Goal: Task Accomplishment & Management: Manage account settings

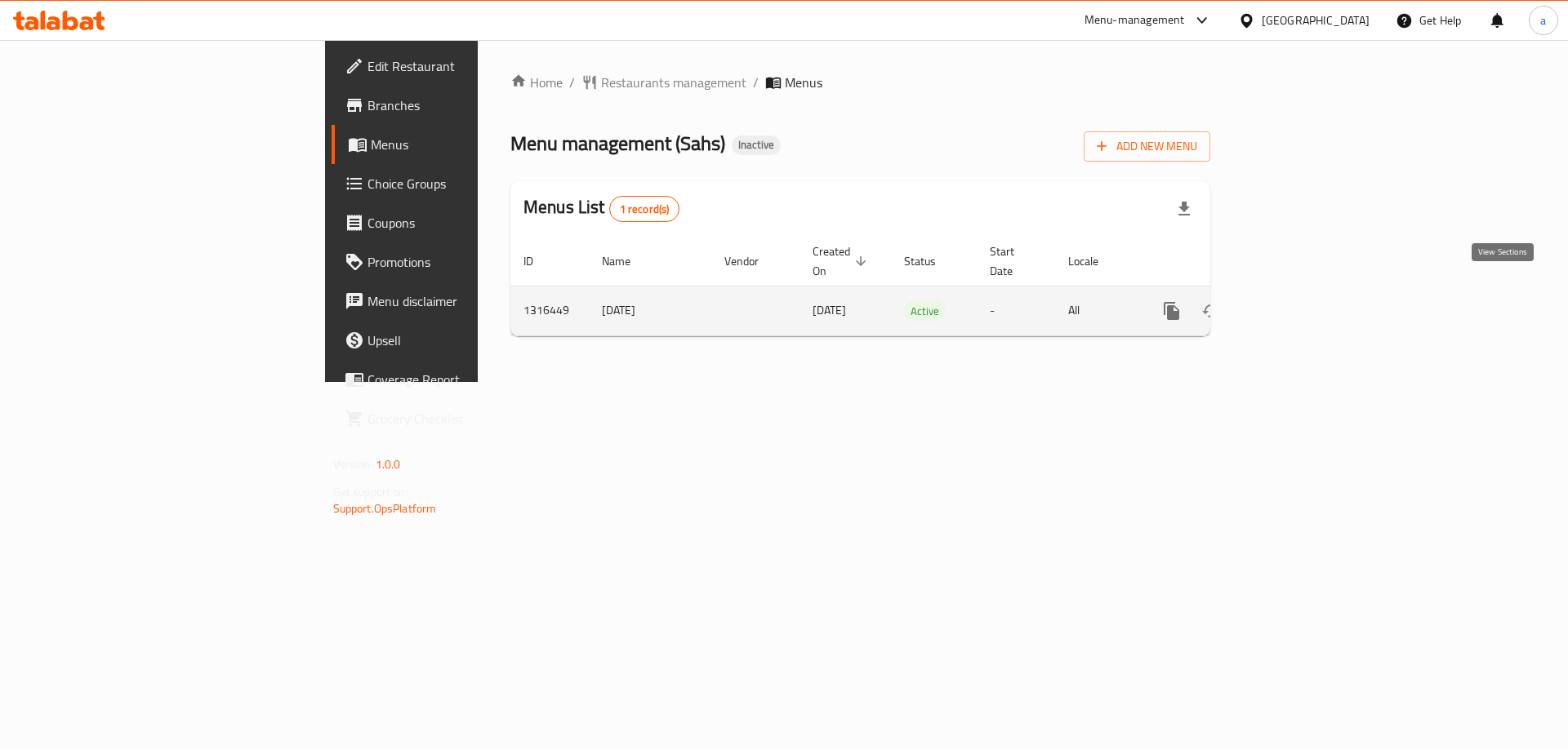
click at [1299, 301] on icon "enhanced table" at bounding box center [1290, 311] width 20 height 20
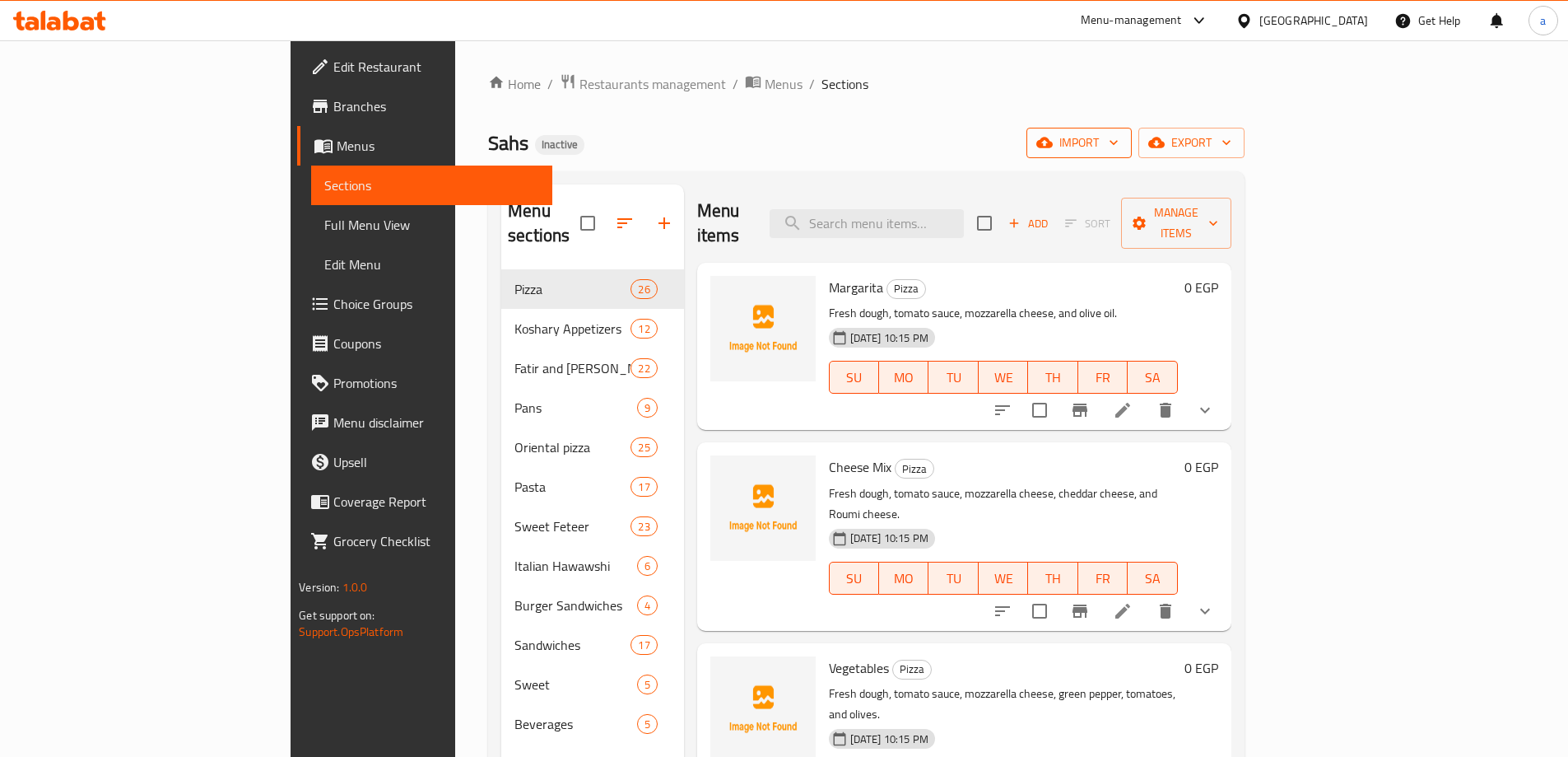
click at [1119, 140] on span "import" at bounding box center [1078, 142] width 79 height 21
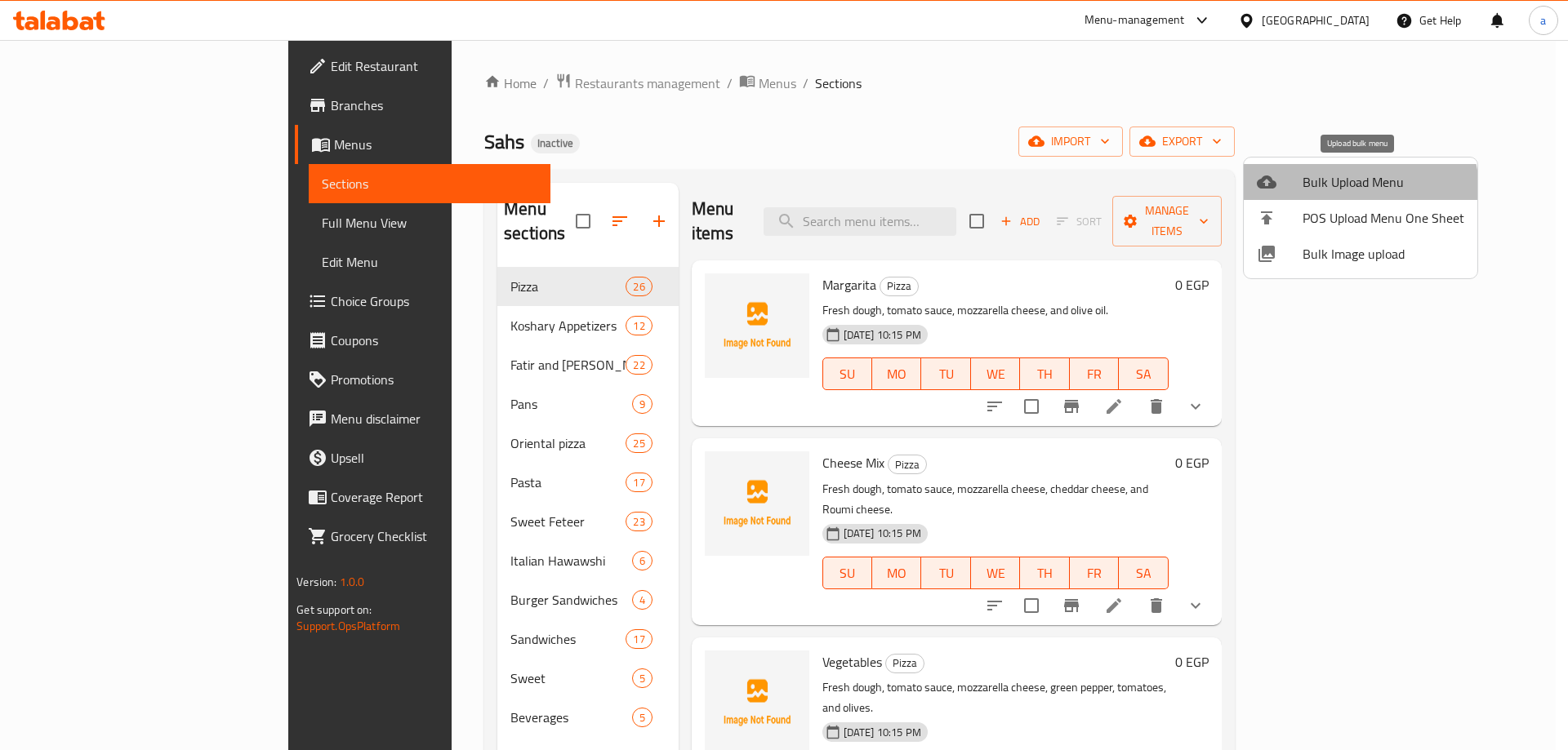
click at [1348, 190] on span "Bulk Upload Menu" at bounding box center [1383, 182] width 162 height 20
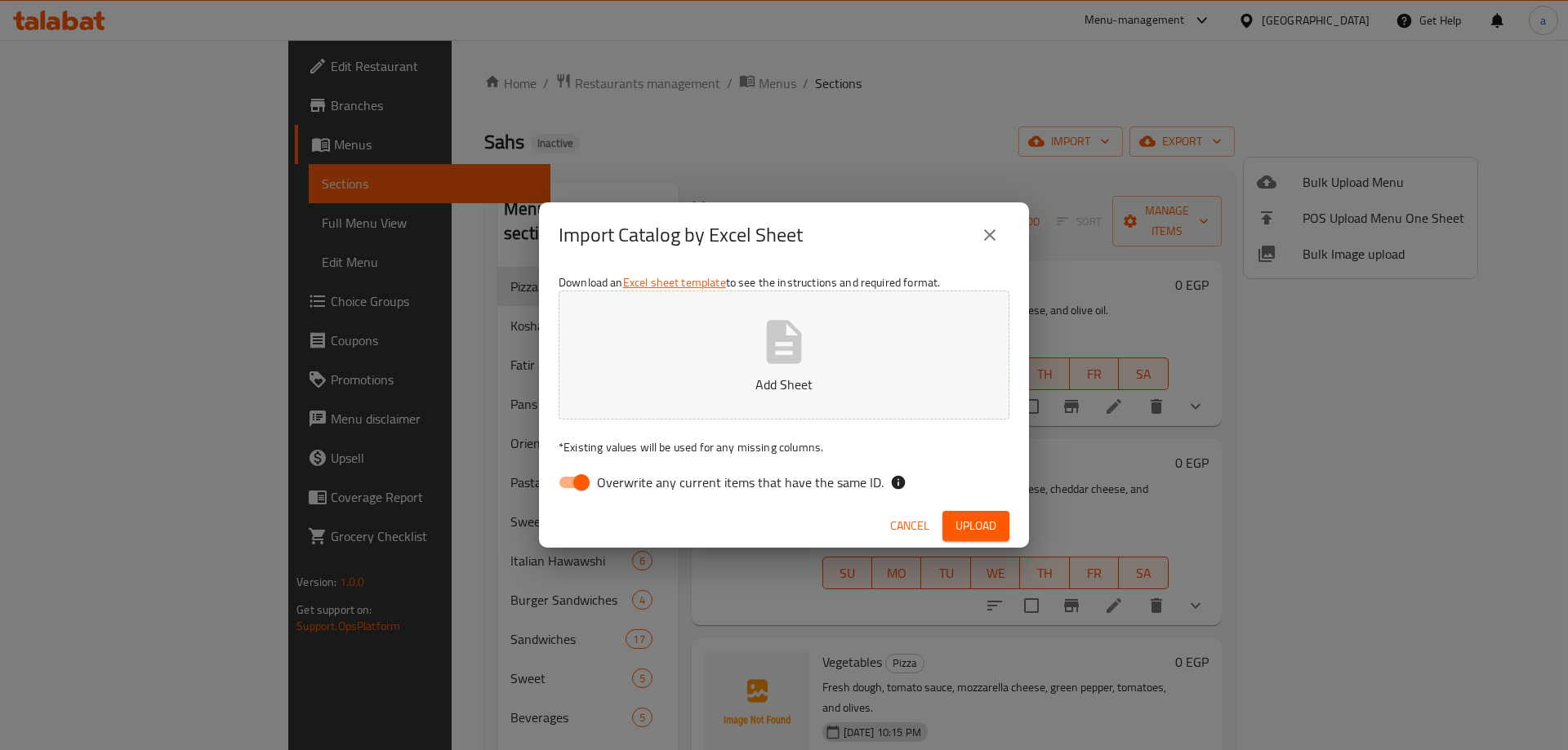
click at [725, 487] on span "Overwrite any current items that have the same ID." at bounding box center [740, 483] width 286 height 20
click at [628, 487] on input "Overwrite any current items that have the same ID." at bounding box center [582, 482] width 93 height 31
checkbox input "false"
click at [989, 526] on span "Upload" at bounding box center [975, 526] width 40 height 21
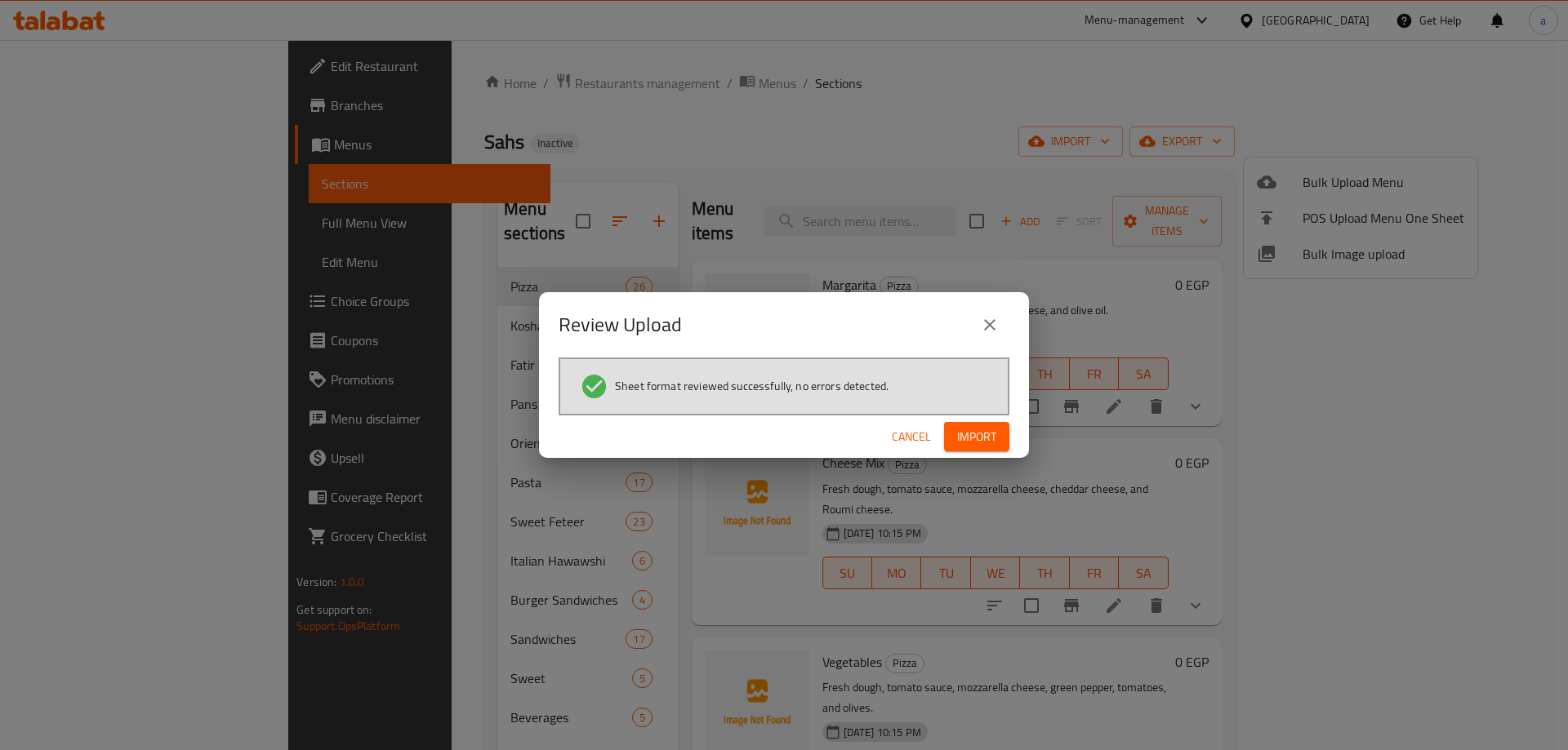
click at [959, 436] on span "Import" at bounding box center [977, 436] width 39 height 21
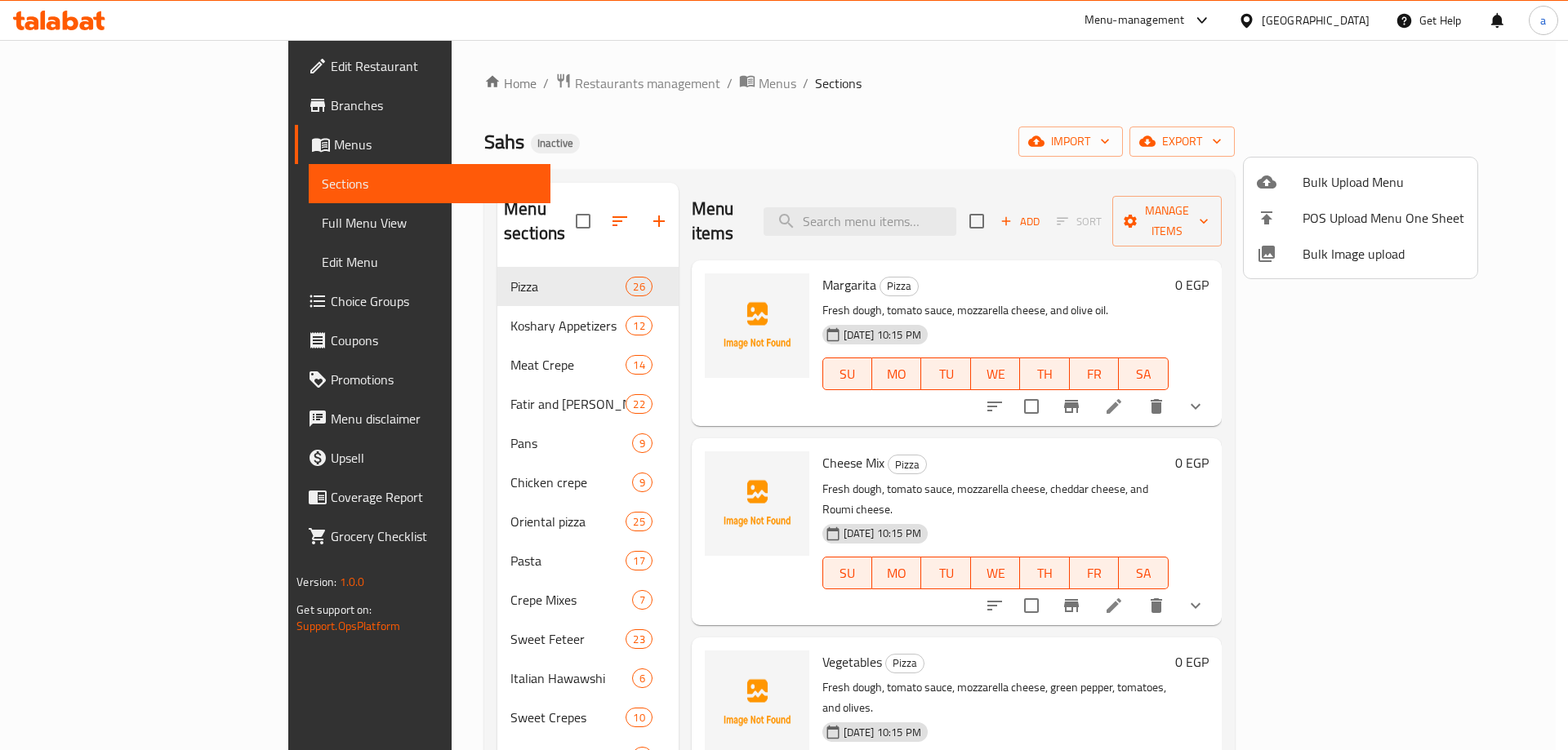
click at [144, 214] on div at bounding box center [784, 375] width 1568 height 750
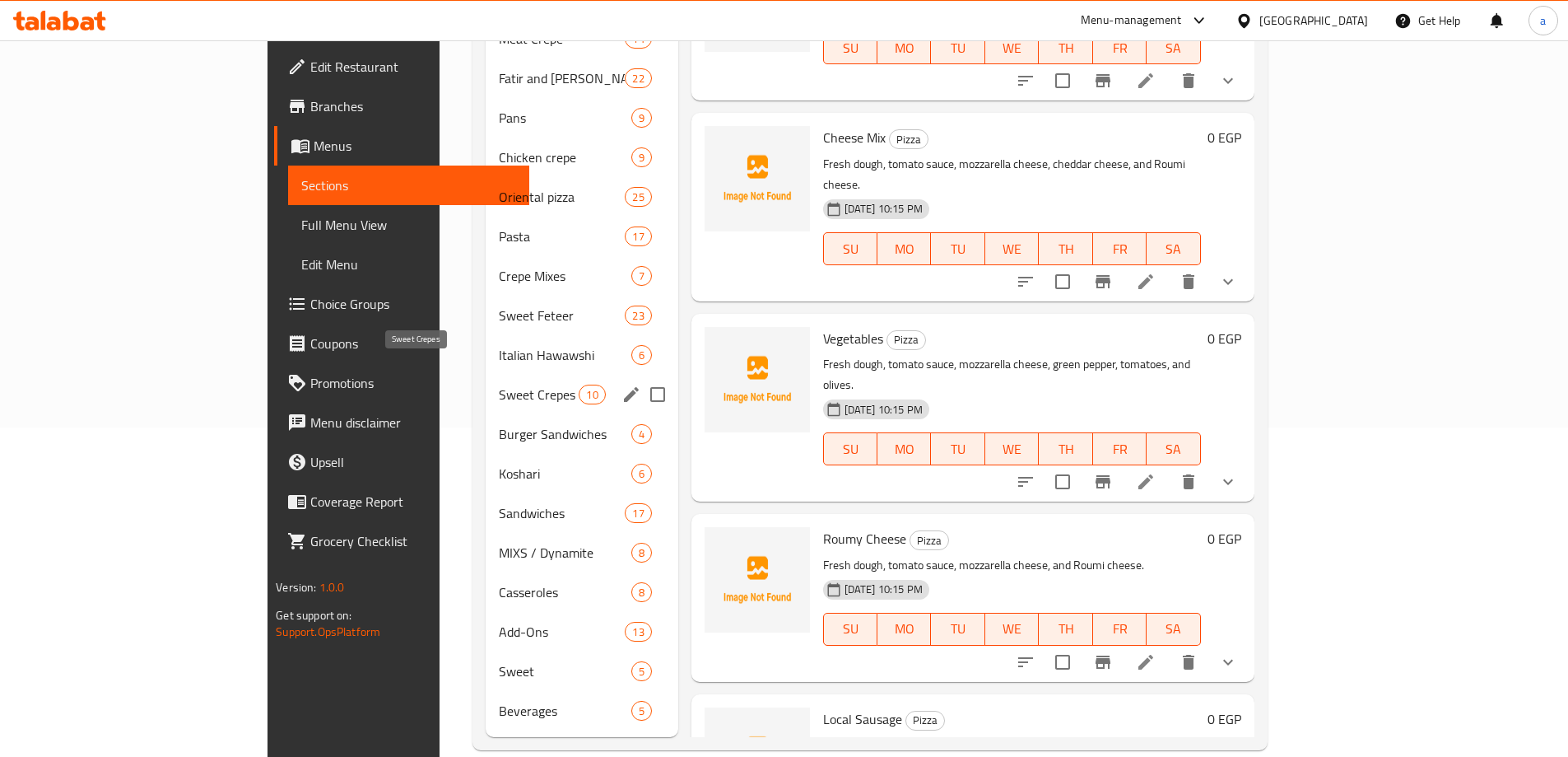
scroll to position [331, 0]
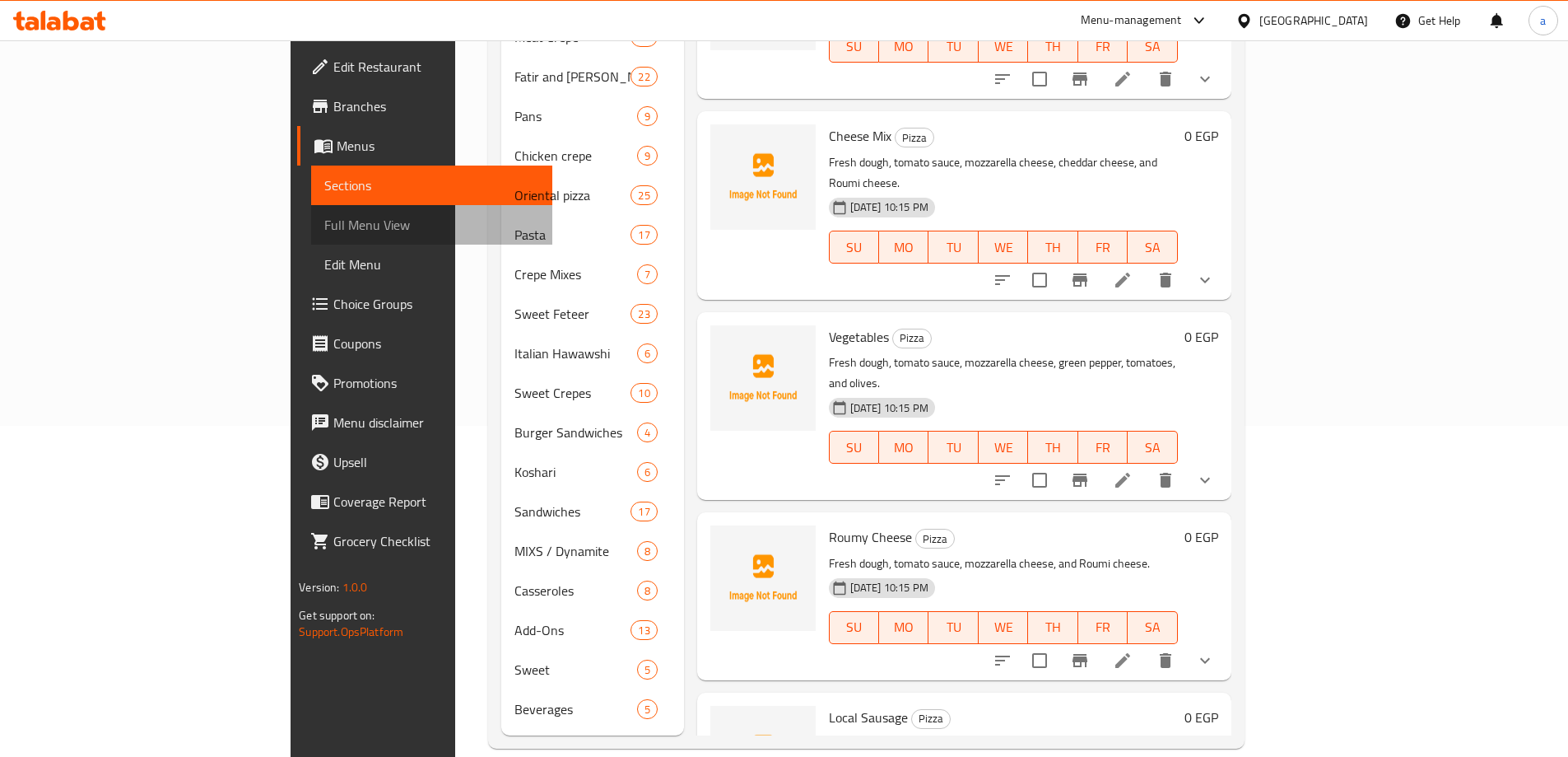
click at [325, 221] on span "Full Menu View" at bounding box center [432, 225] width 215 height 20
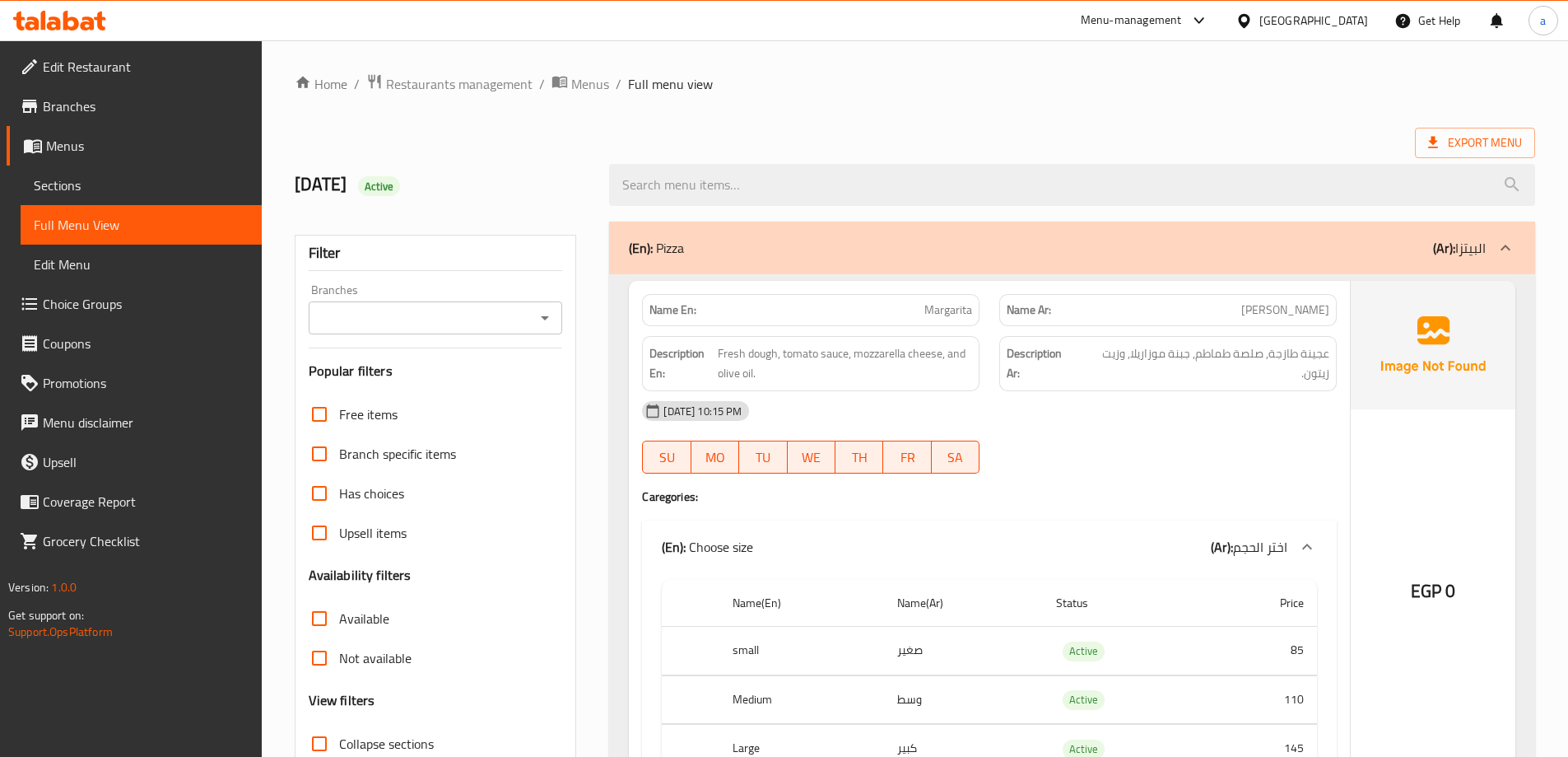
click at [1501, 250] on icon at bounding box center [1505, 248] width 10 height 6
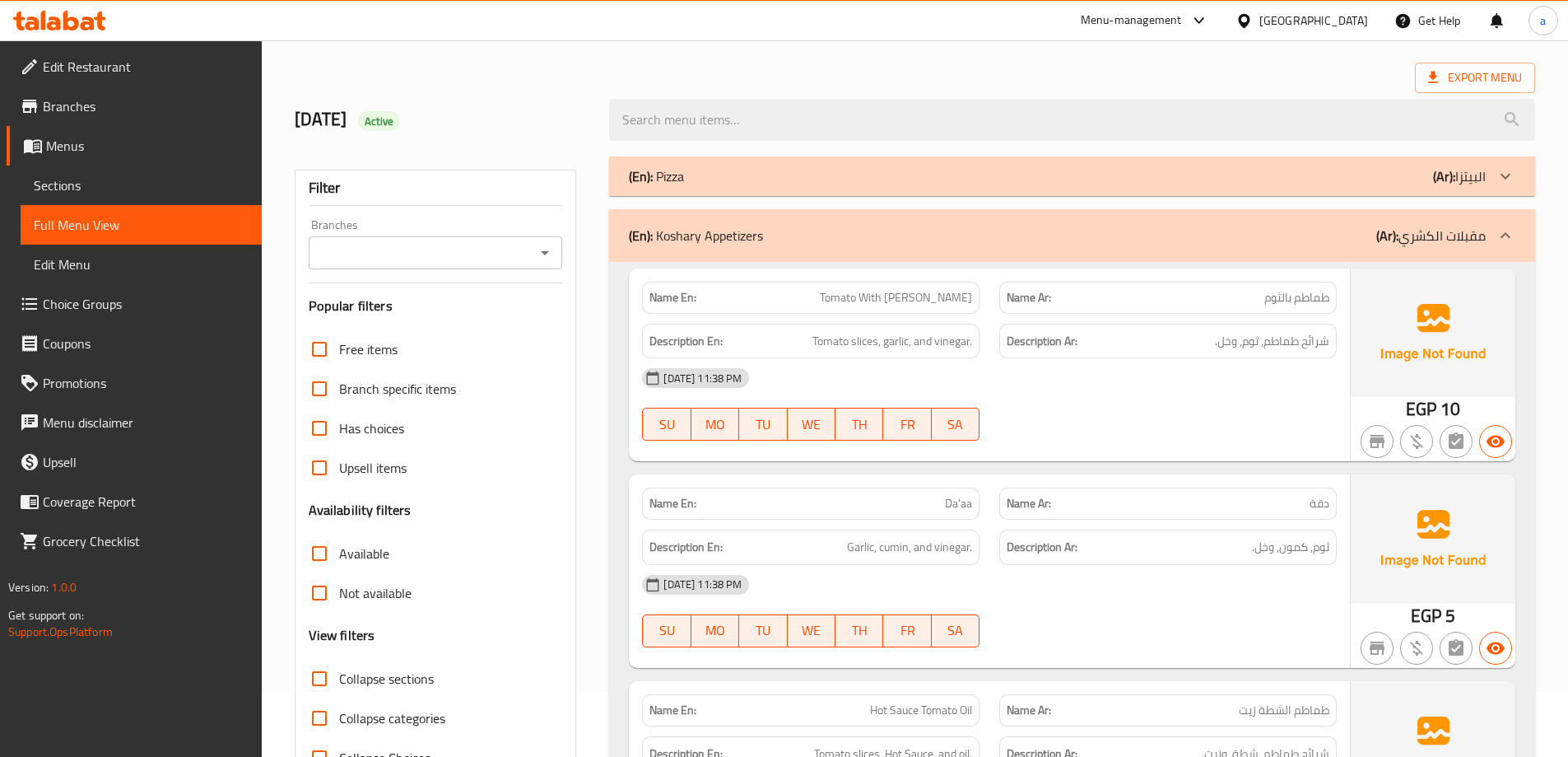
scroll to position [247, 0]
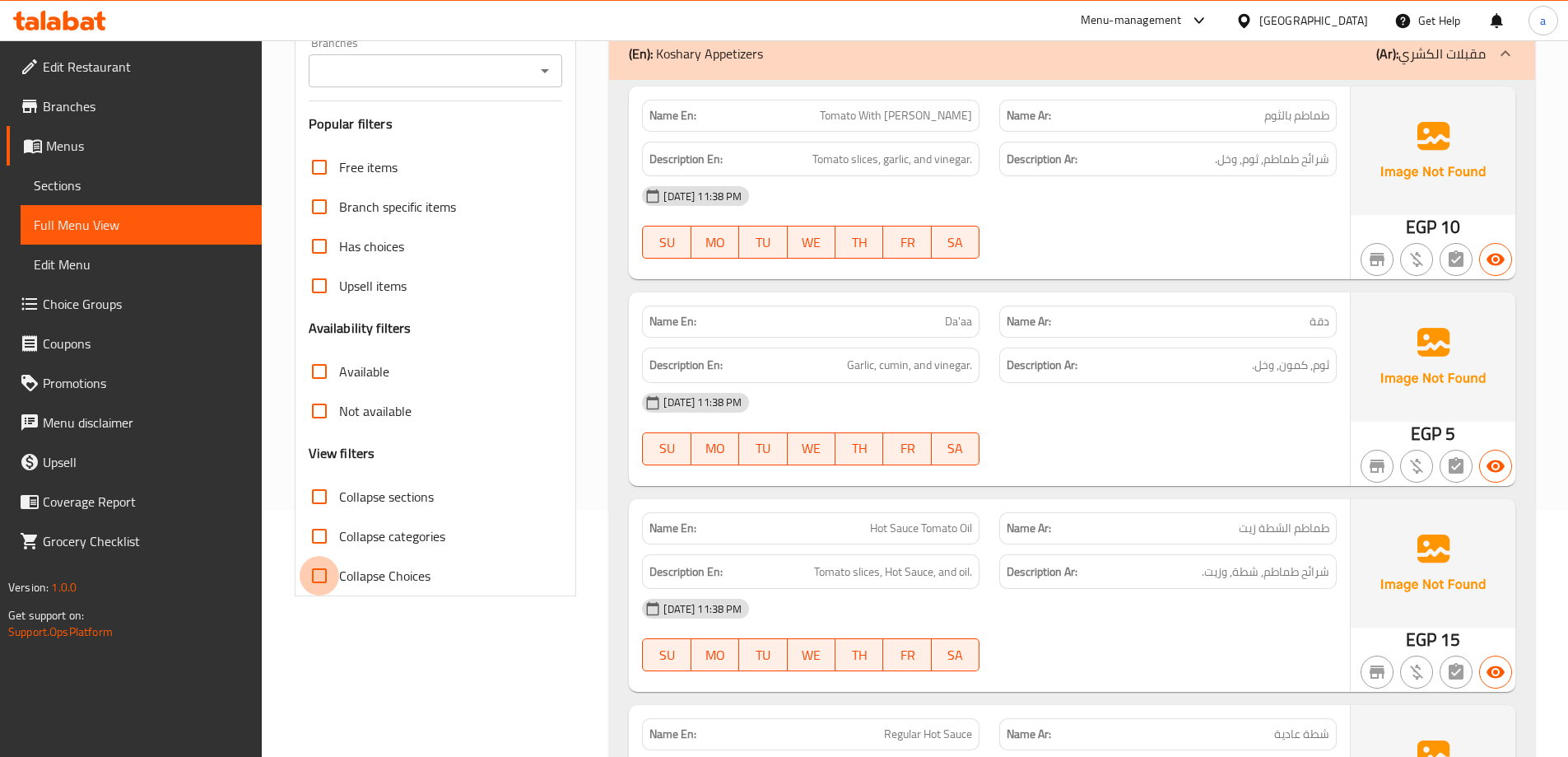
click at [325, 576] on input "Collapse Choices" at bounding box center [320, 576] width 40 height 40
checkbox input "true"
click at [320, 540] on input "Collapse categories" at bounding box center [320, 536] width 40 height 40
checkbox input "true"
click at [319, 502] on input "Collapse sections" at bounding box center [320, 497] width 40 height 40
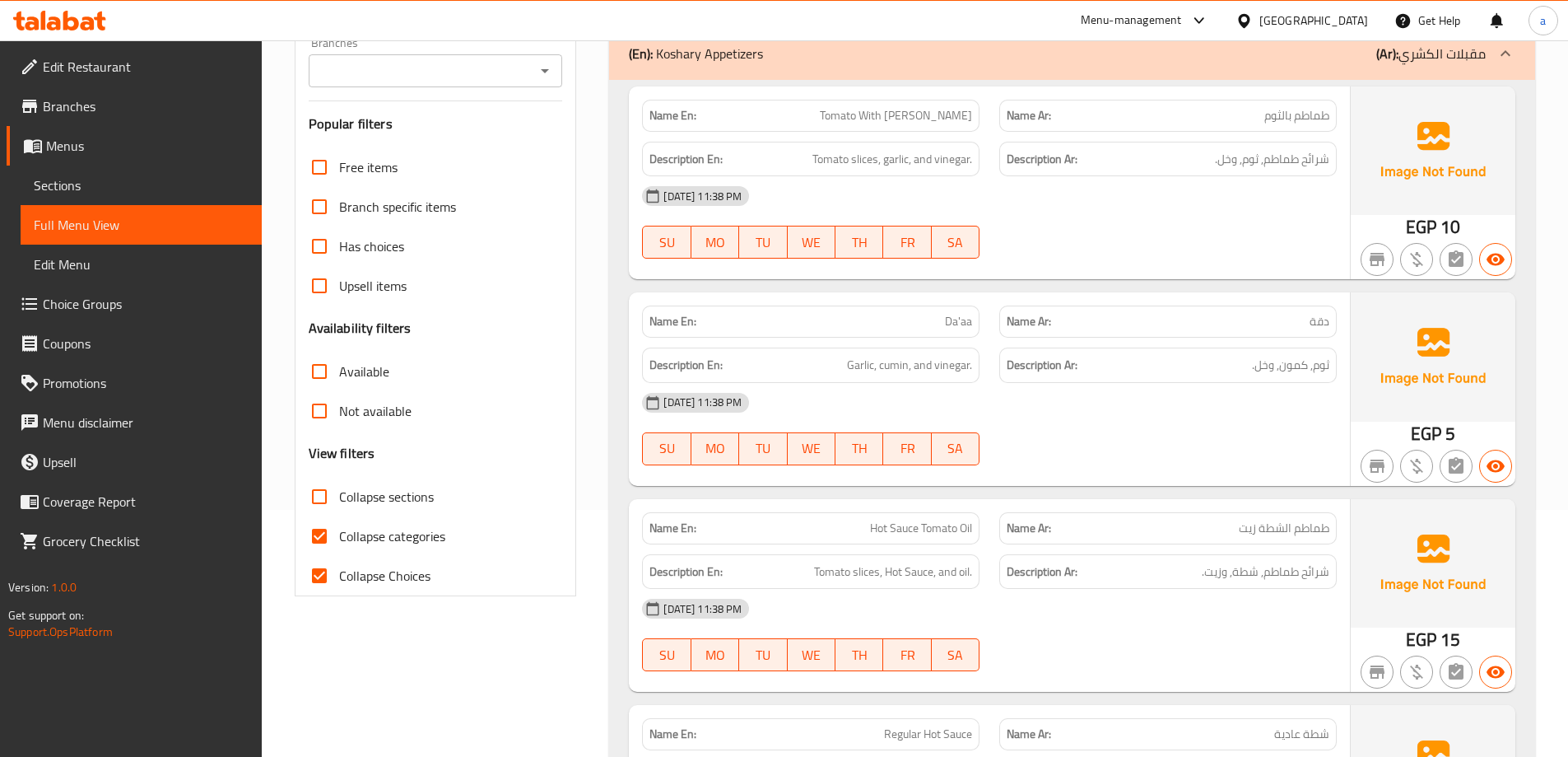
checkbox input "true"
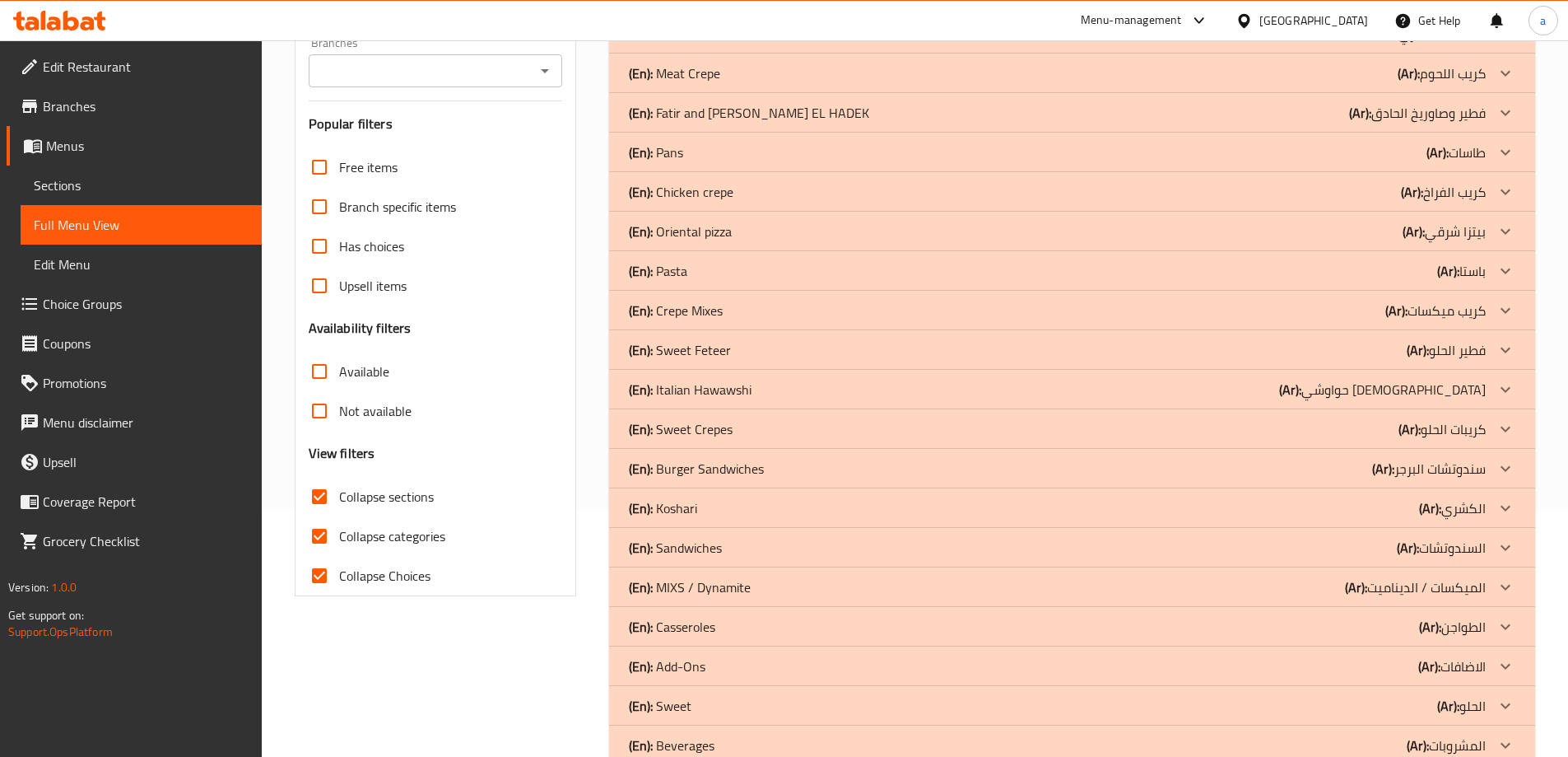
click at [317, 534] on input "Collapse categories" at bounding box center [320, 536] width 40 height 40
checkbox input "false"
click at [324, 569] on input "Collapse Choices" at bounding box center [320, 576] width 40 height 40
checkbox input "false"
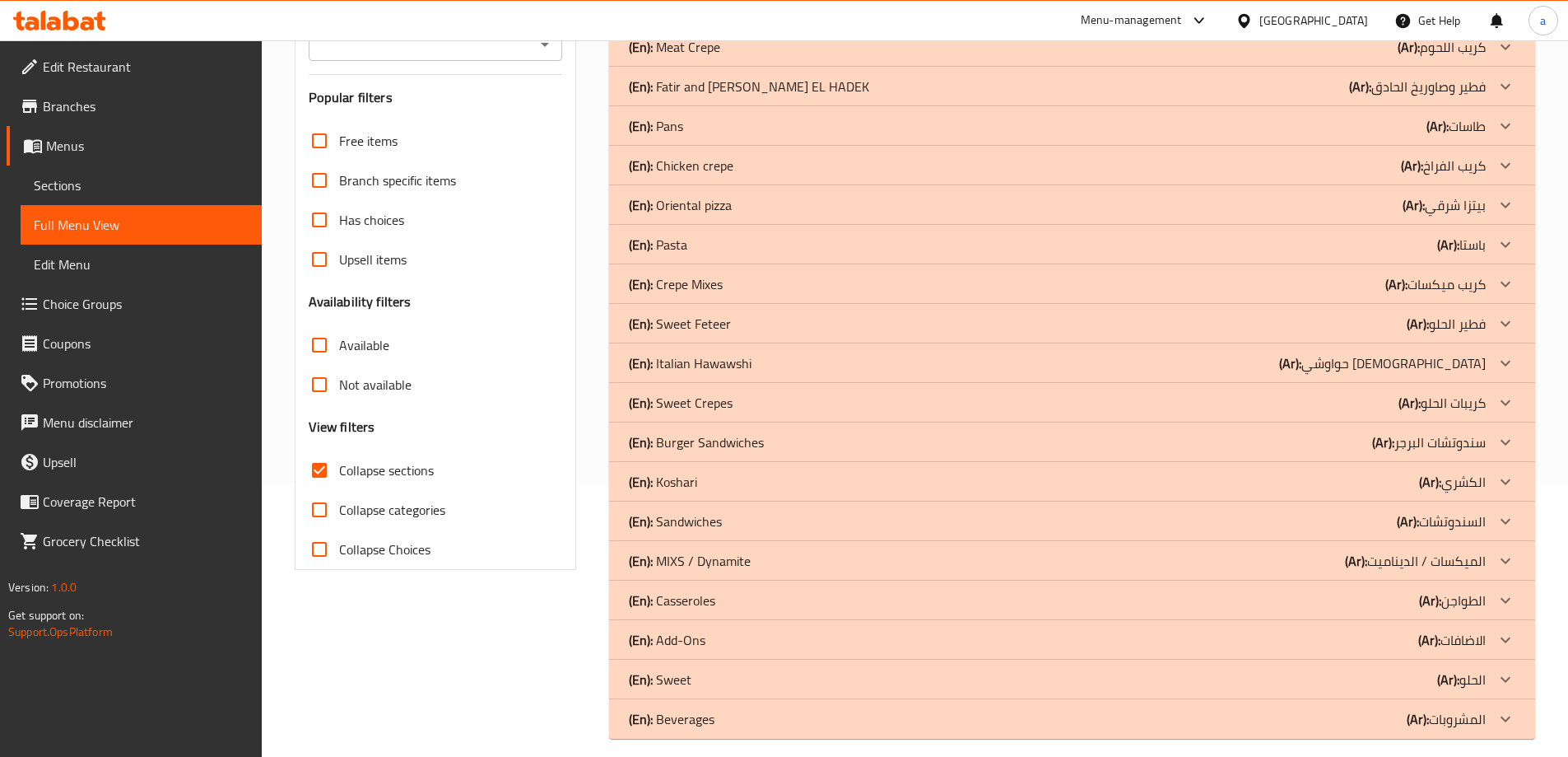
scroll to position [288, 0]
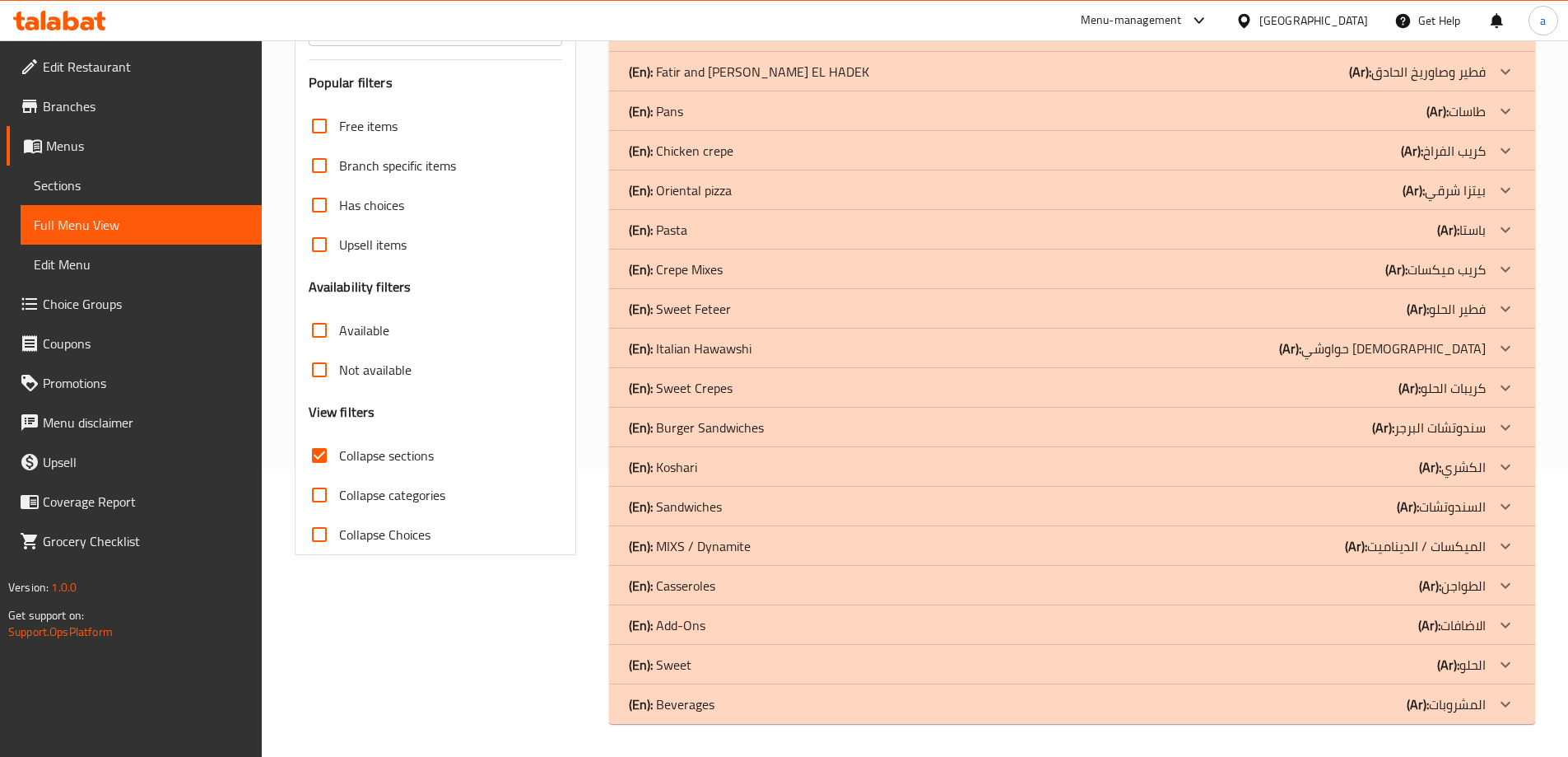
click at [1500, 627] on icon at bounding box center [1505, 626] width 20 height 20
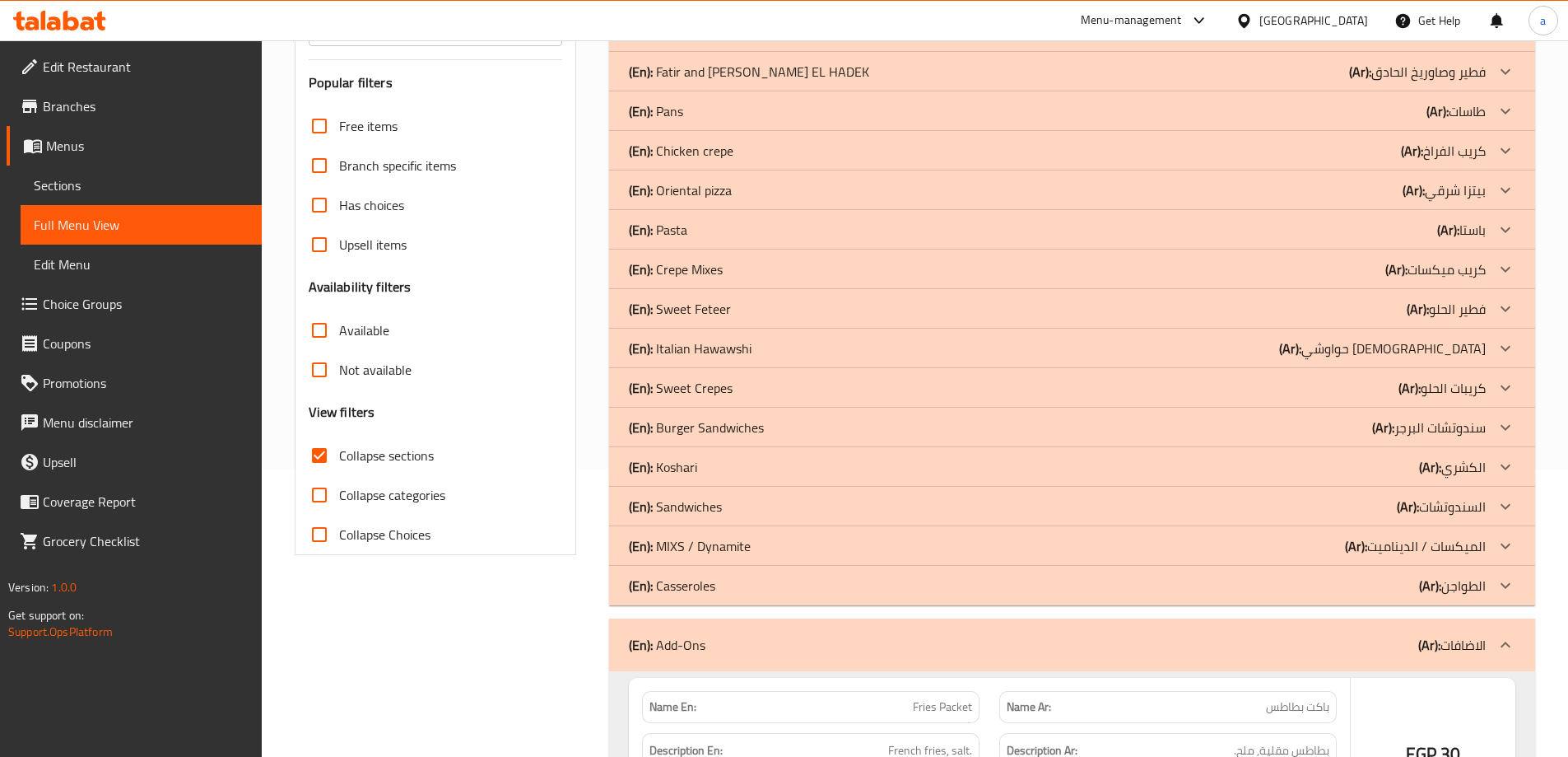
click at [1507, 587] on icon at bounding box center [1505, 586] width 10 height 6
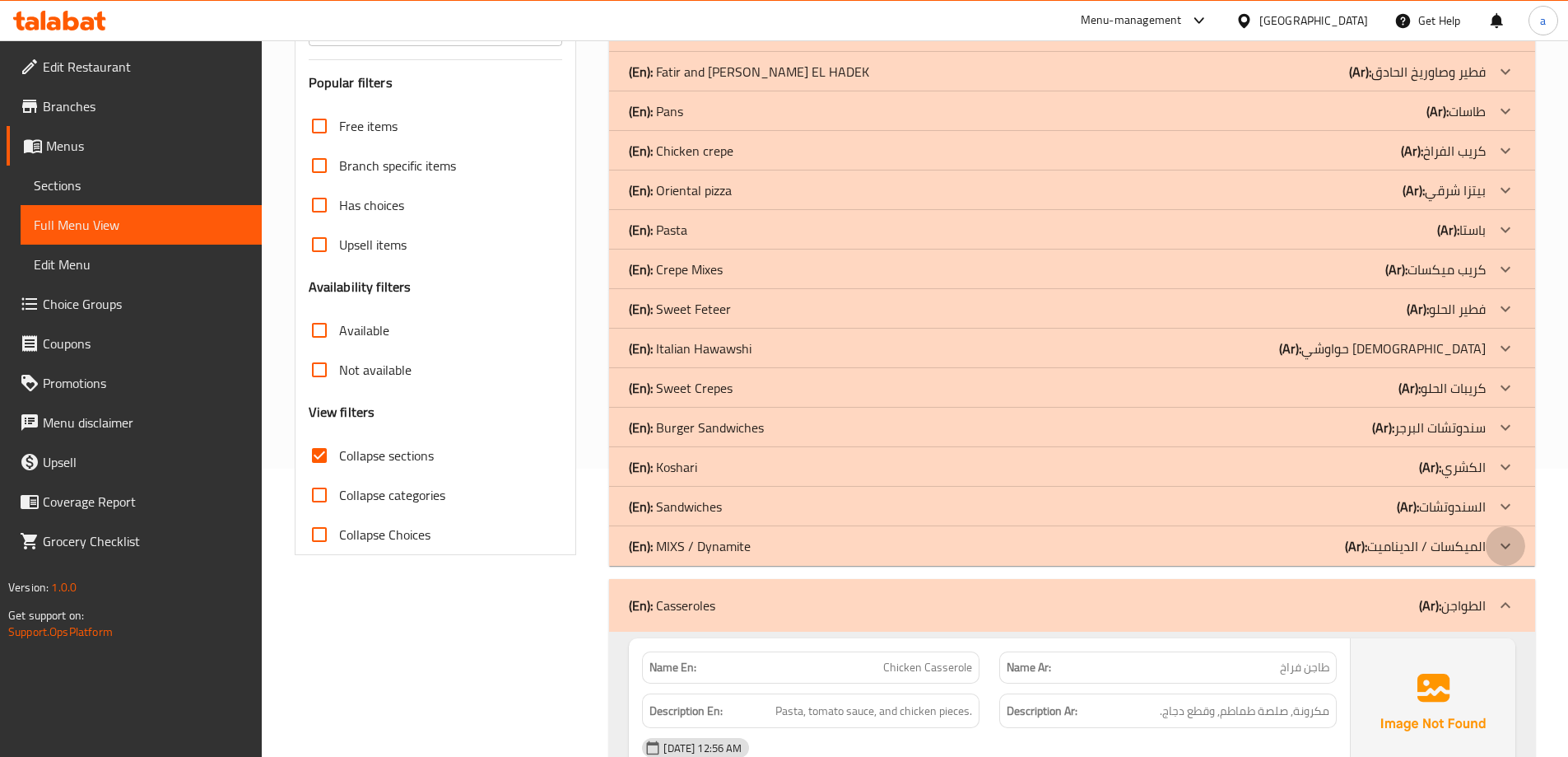
click at [1501, 550] on icon at bounding box center [1505, 546] width 20 height 20
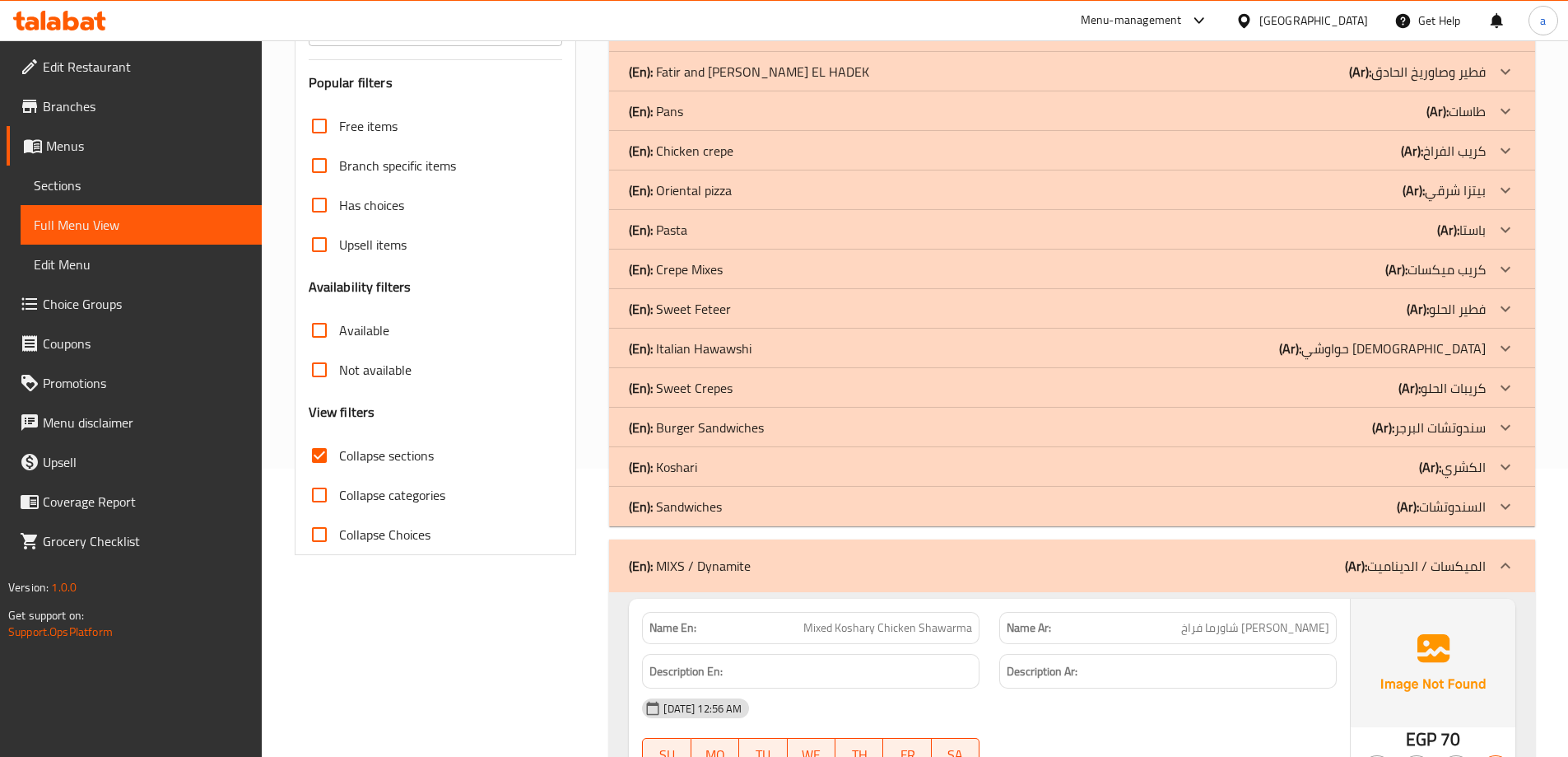
click at [125, 188] on span "Sections" at bounding box center [141, 185] width 215 height 20
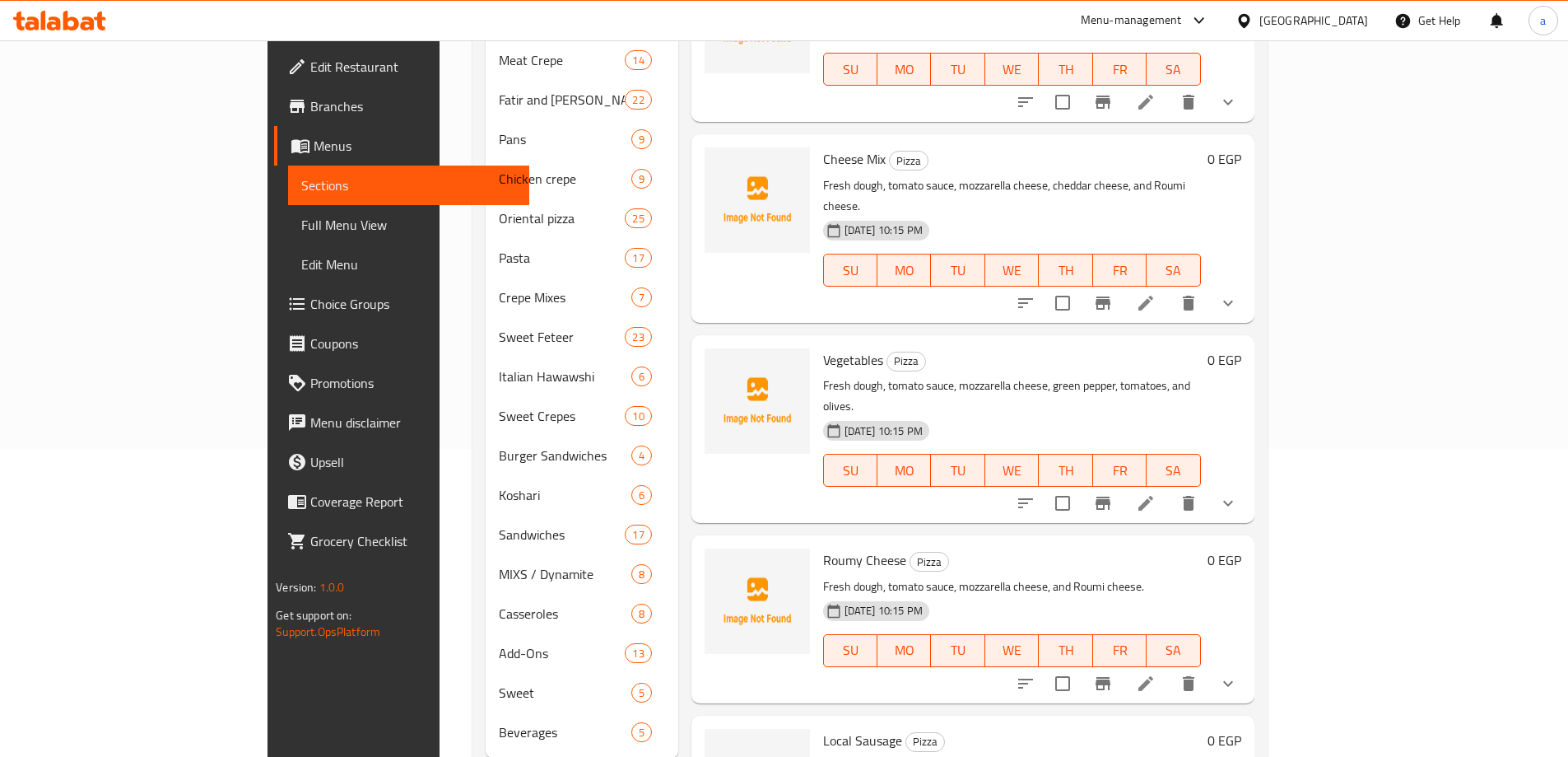
scroll to position [331, 0]
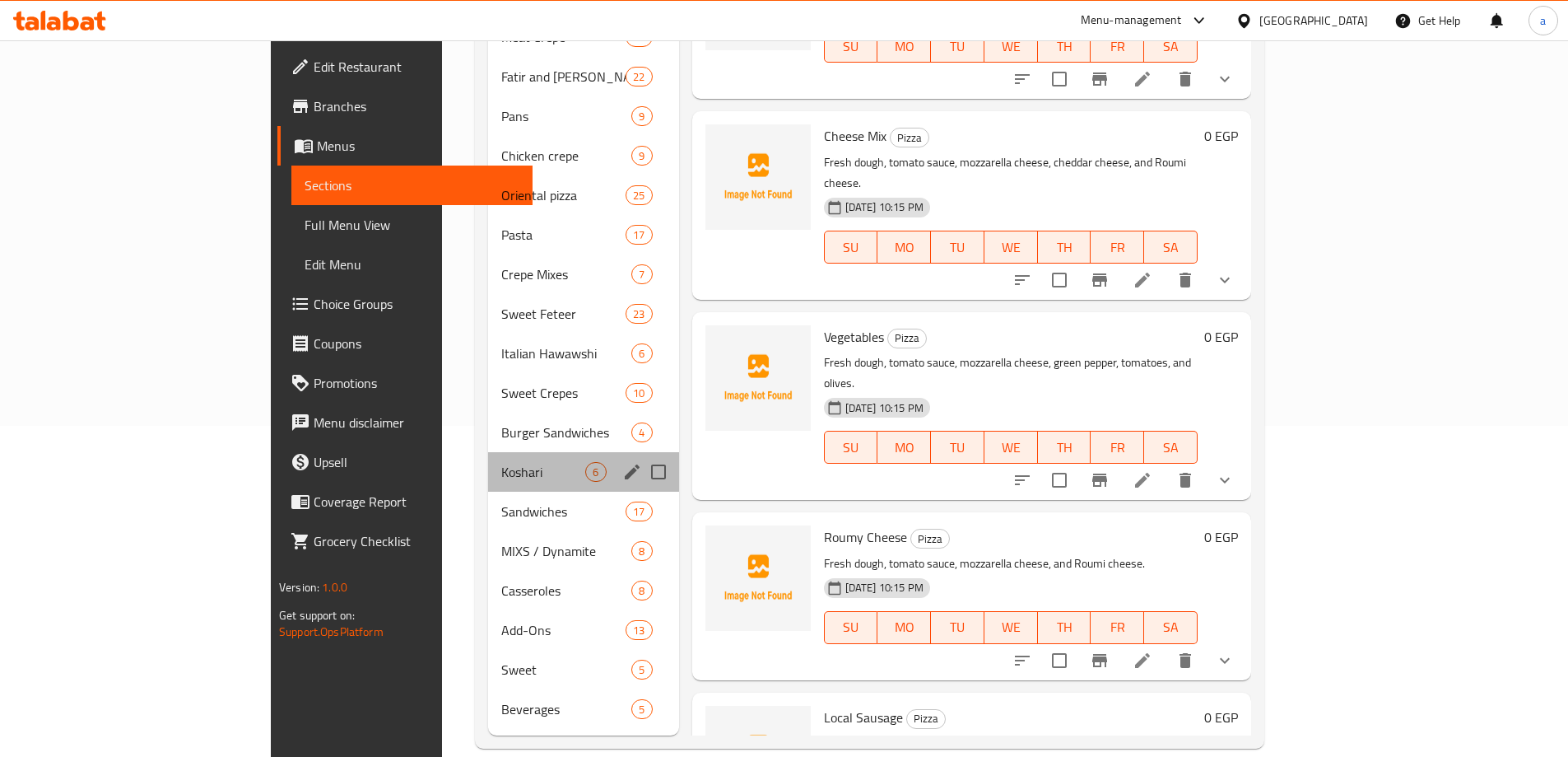
click at [488, 452] on div "Koshari 6" at bounding box center [583, 472] width 191 height 40
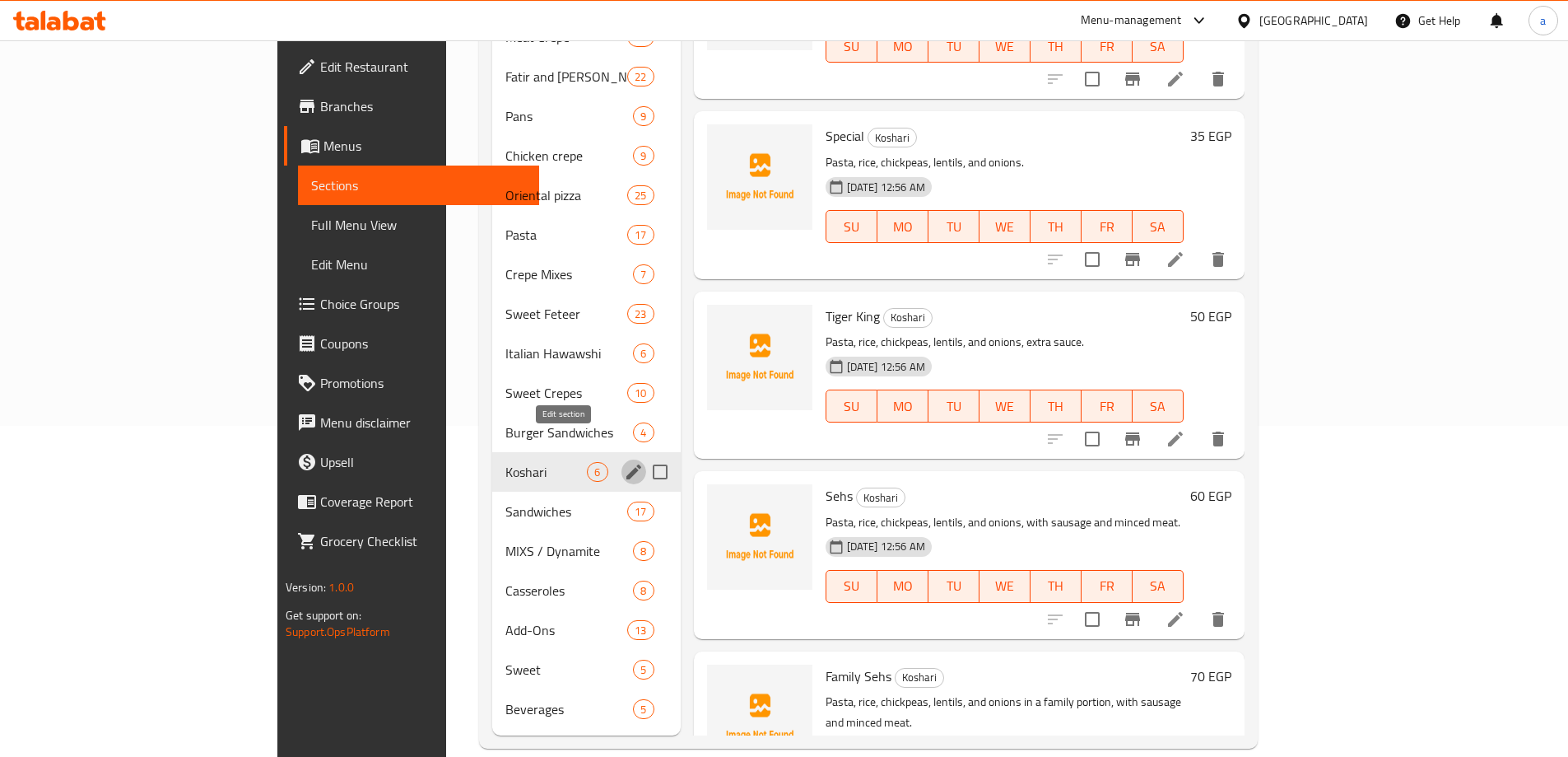
click at [626, 464] on icon "edit" at bounding box center [633, 471] width 15 height 15
click at [621, 459] on button "edit" at bounding box center [633, 471] width 25 height 25
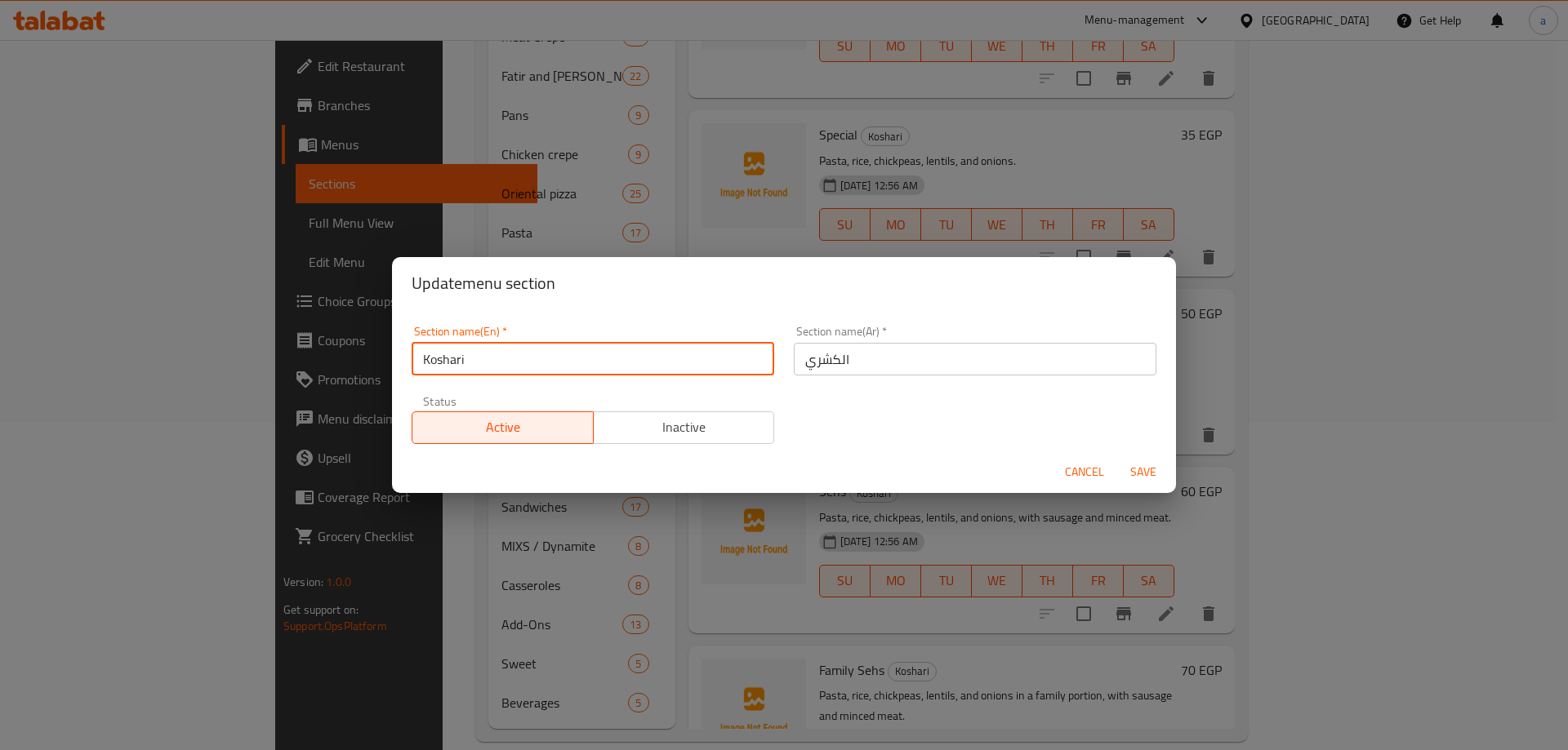
drag, startPoint x: 468, startPoint y: 356, endPoint x: 364, endPoint y: 351, distance: 104.1
click at [365, 352] on div "Update menu section Section name(En)   * Koshari Section name(En) * Section nam…" at bounding box center [784, 375] width 1568 height 750
paste input "y"
type input "Koshary"
click at [1142, 474] on span "Save" at bounding box center [1143, 472] width 39 height 21
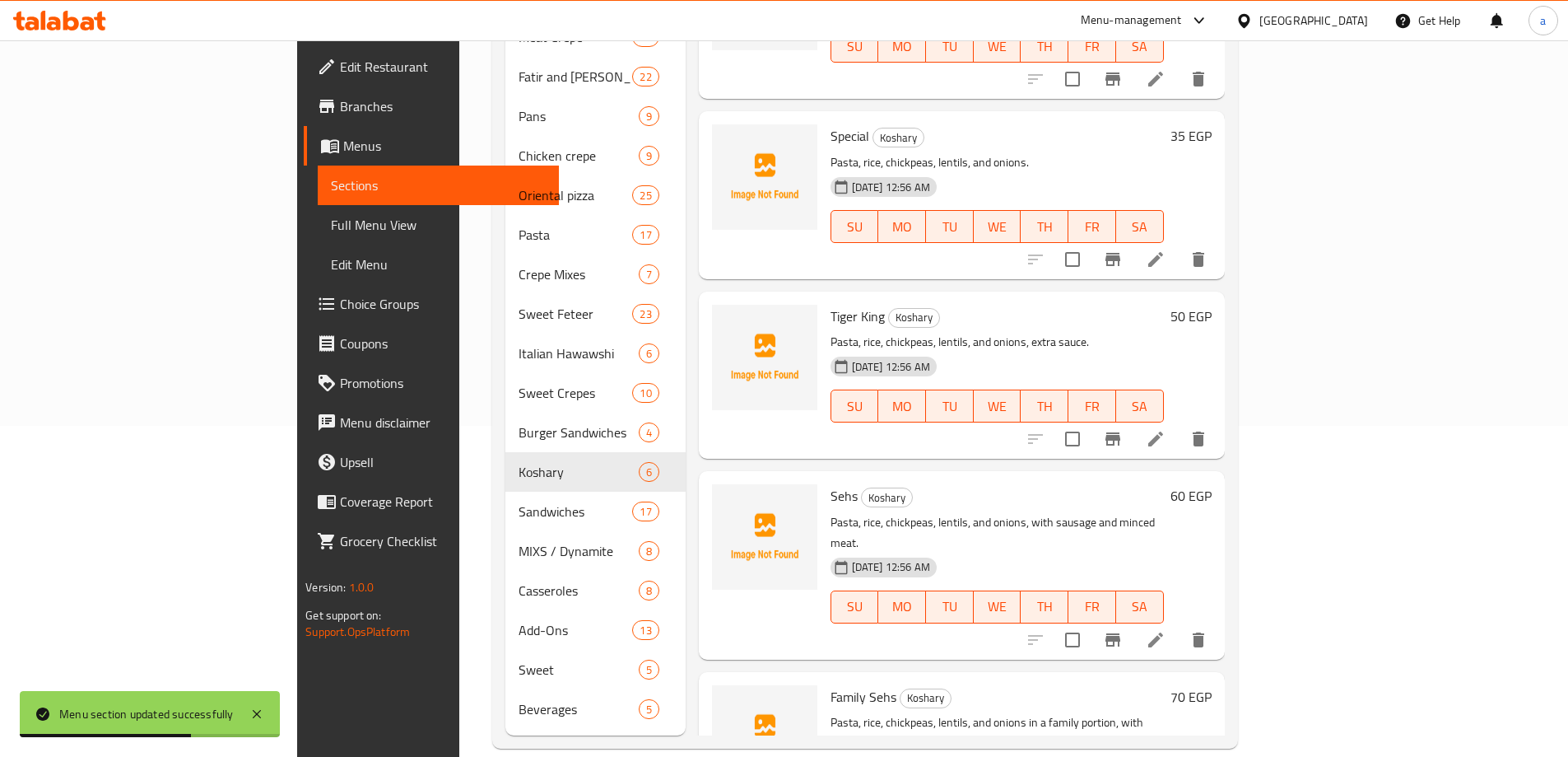
click at [331, 232] on span "Full Menu View" at bounding box center [438, 225] width 215 height 20
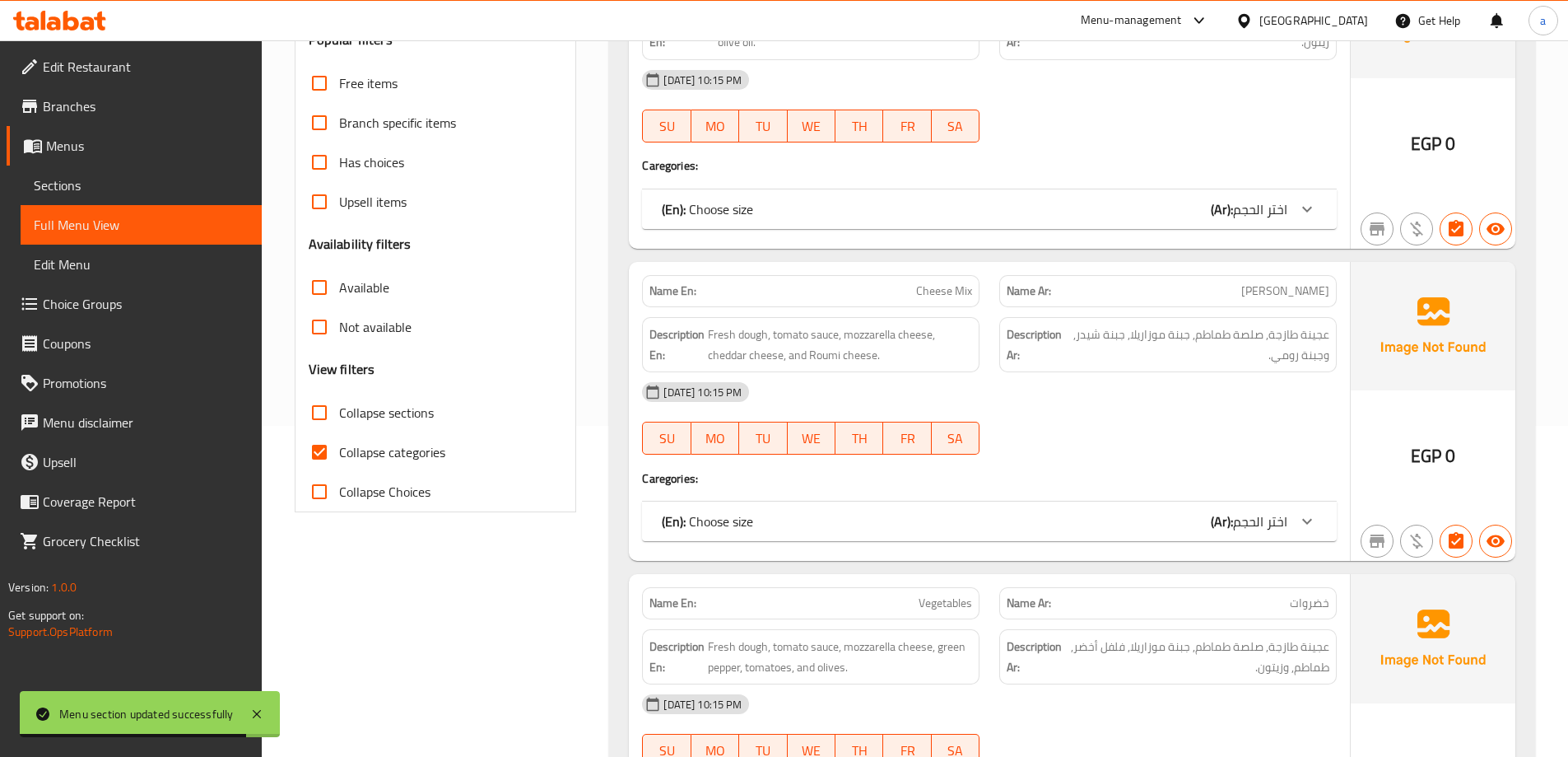
click at [313, 410] on input "Collapse sections" at bounding box center [320, 412] width 40 height 40
checkbox input "true"
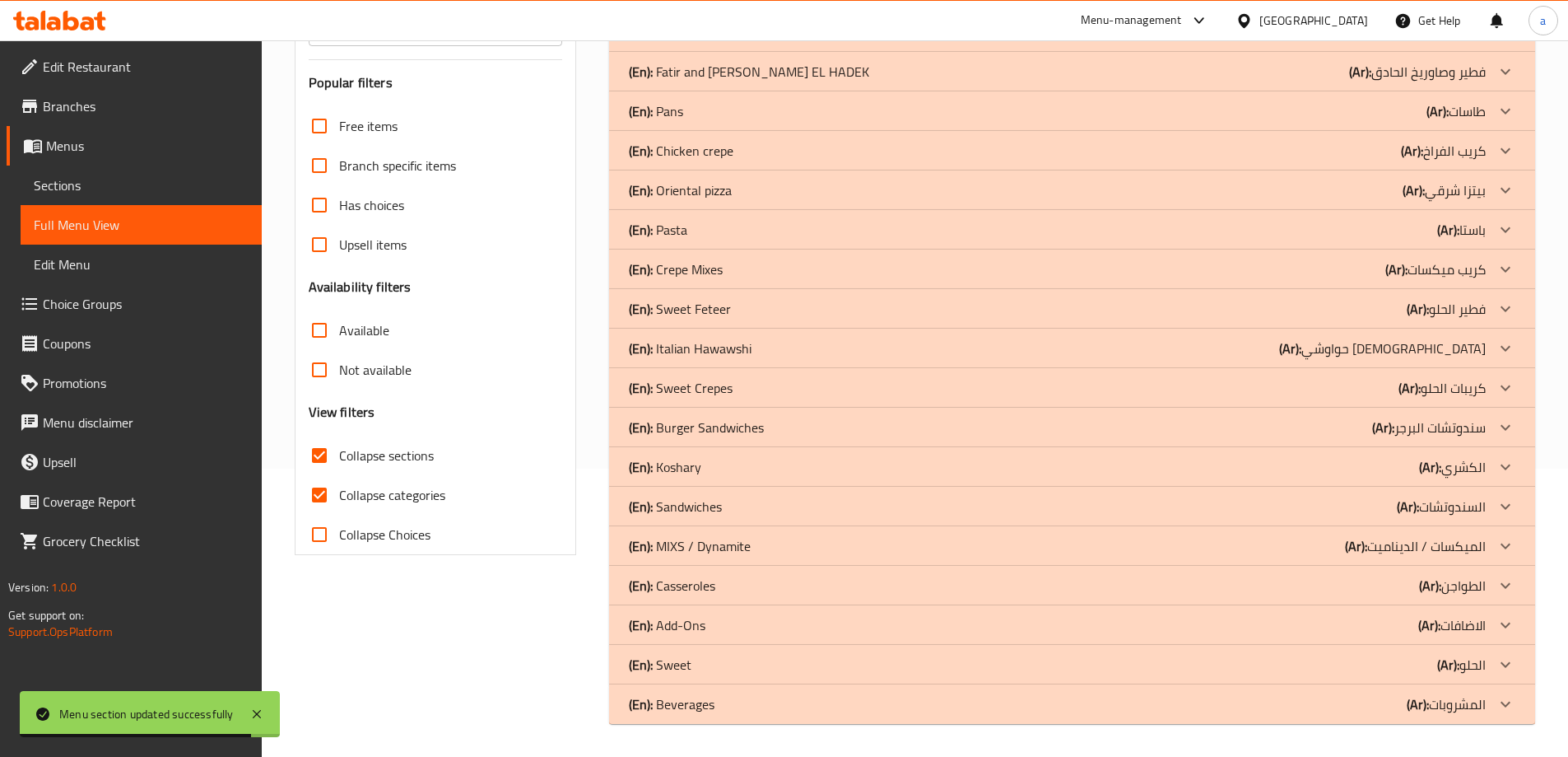
click at [321, 475] on input "Collapse categories" at bounding box center [320, 495] width 40 height 40
checkbox input "false"
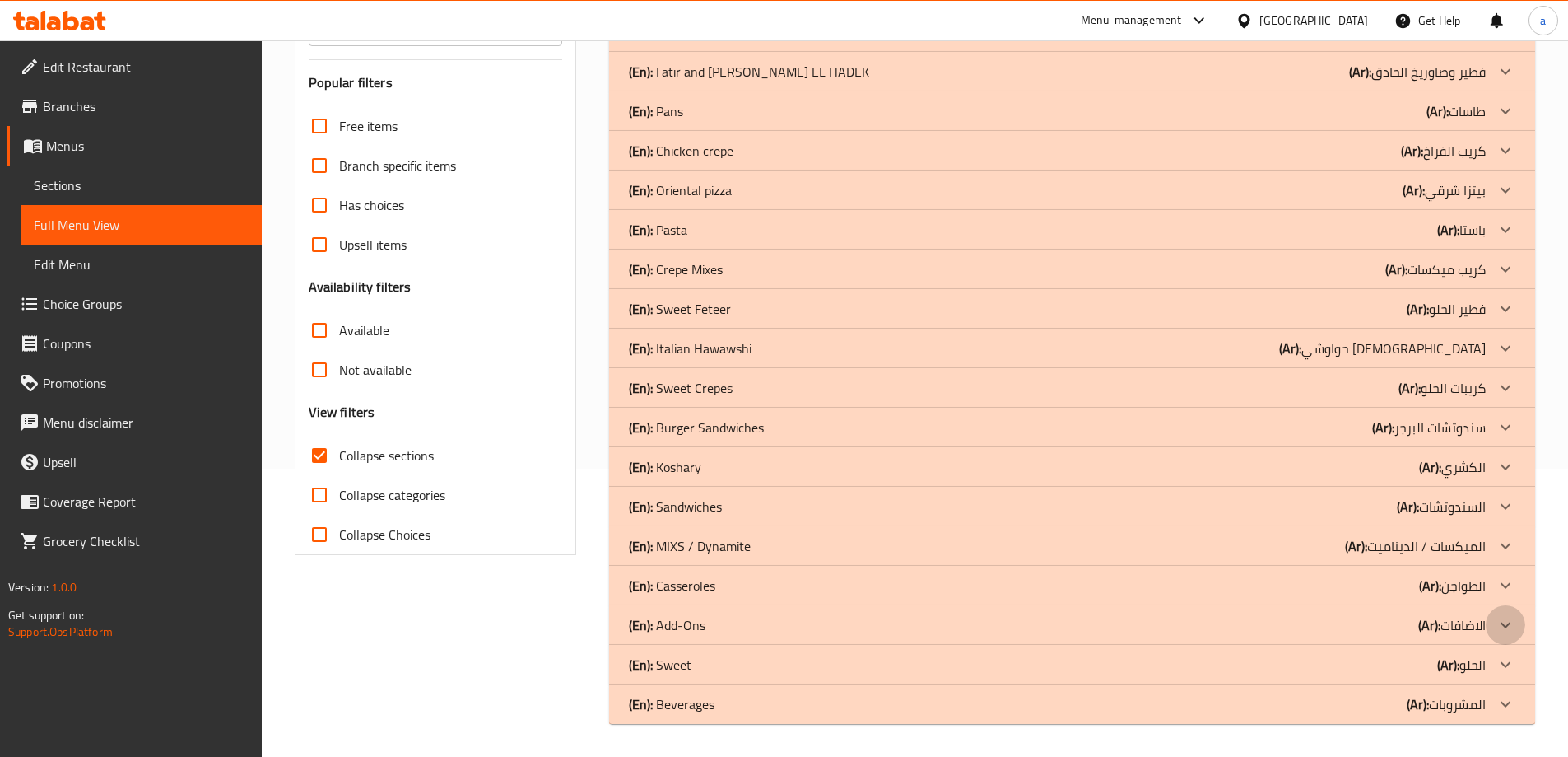
click at [1511, 631] on icon at bounding box center [1505, 626] width 20 height 20
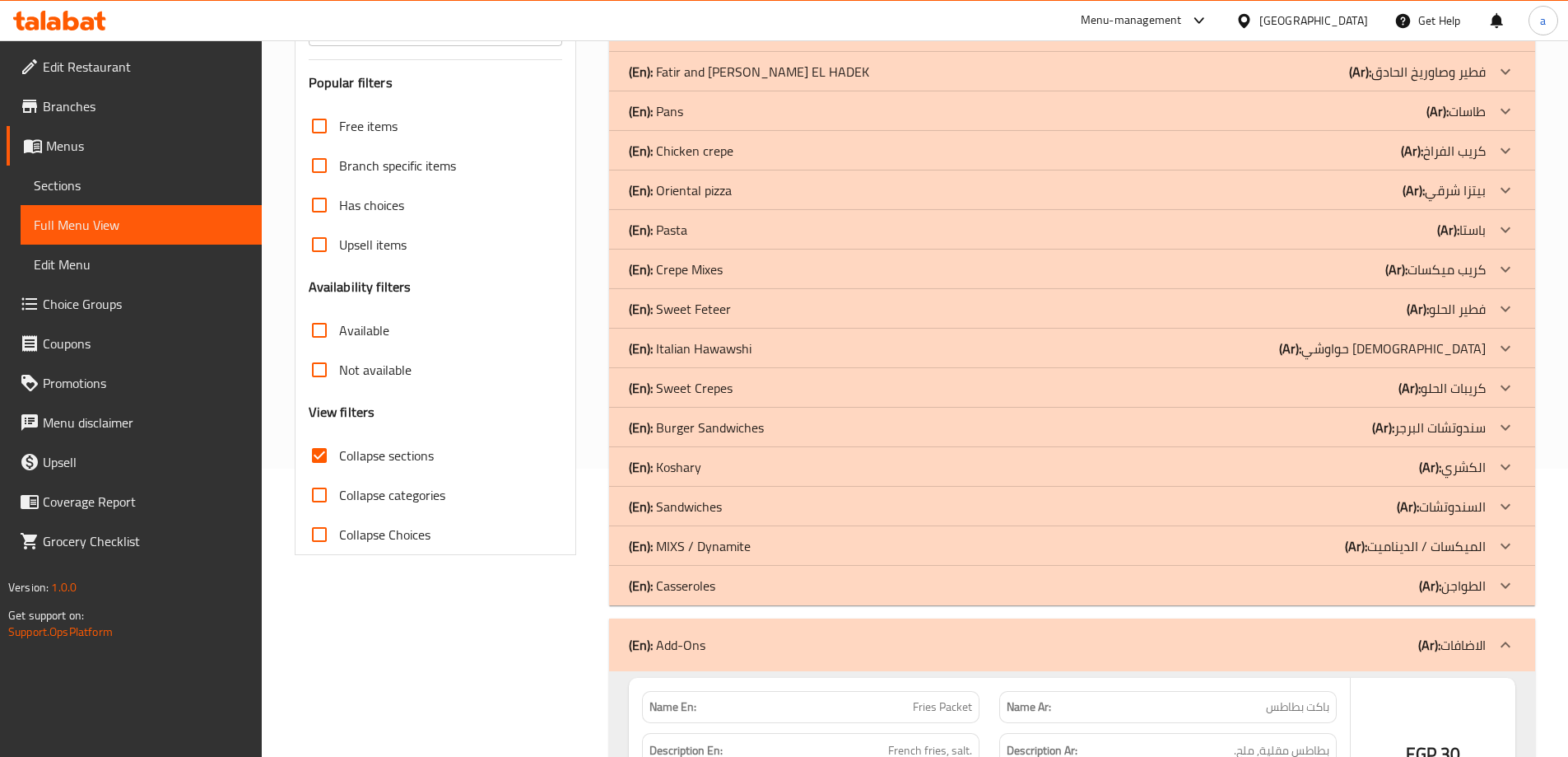
click at [1511, 596] on div at bounding box center [1505, 586] width 40 height 40
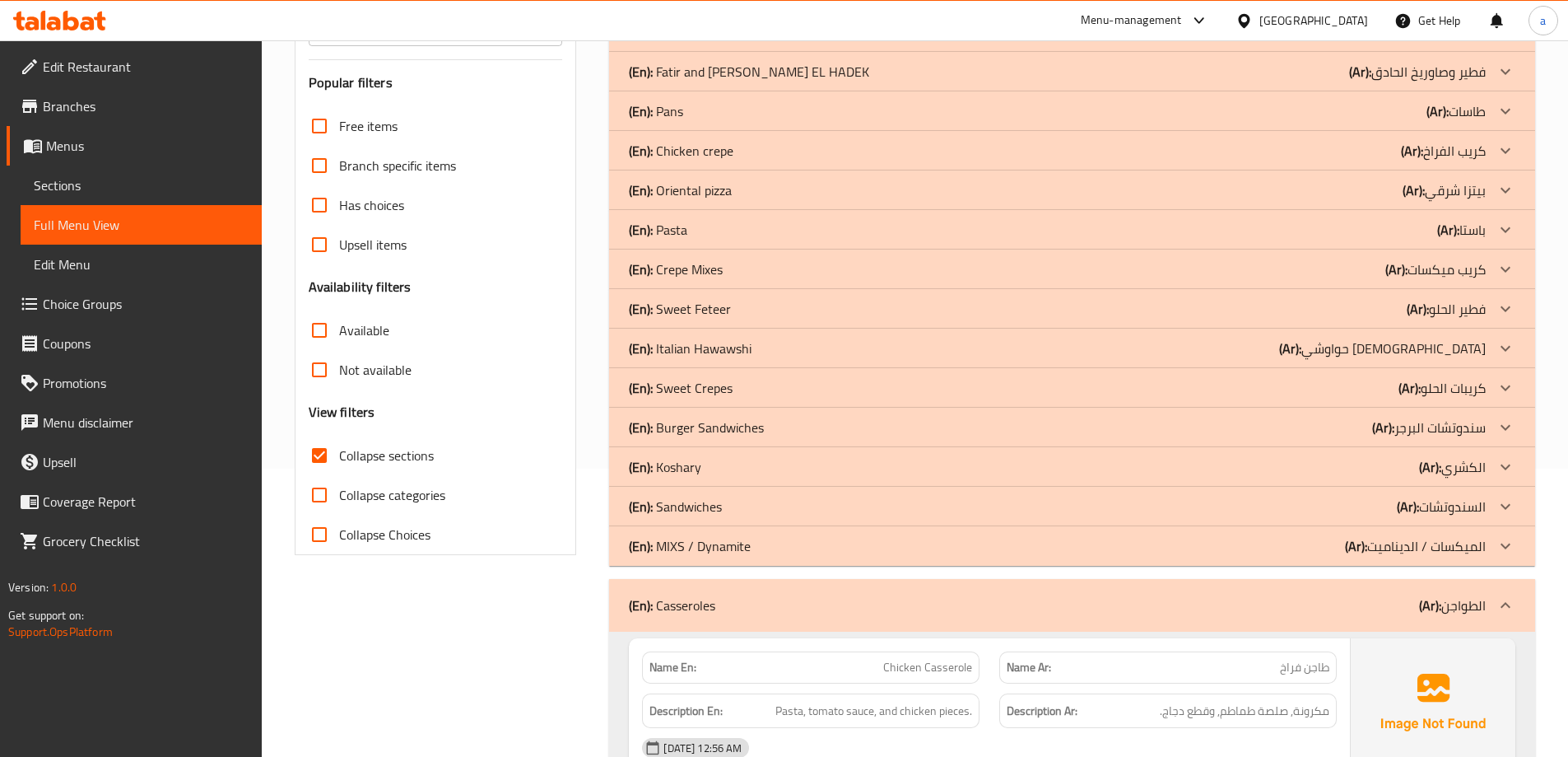
click at [1500, 549] on icon at bounding box center [1505, 546] width 20 height 20
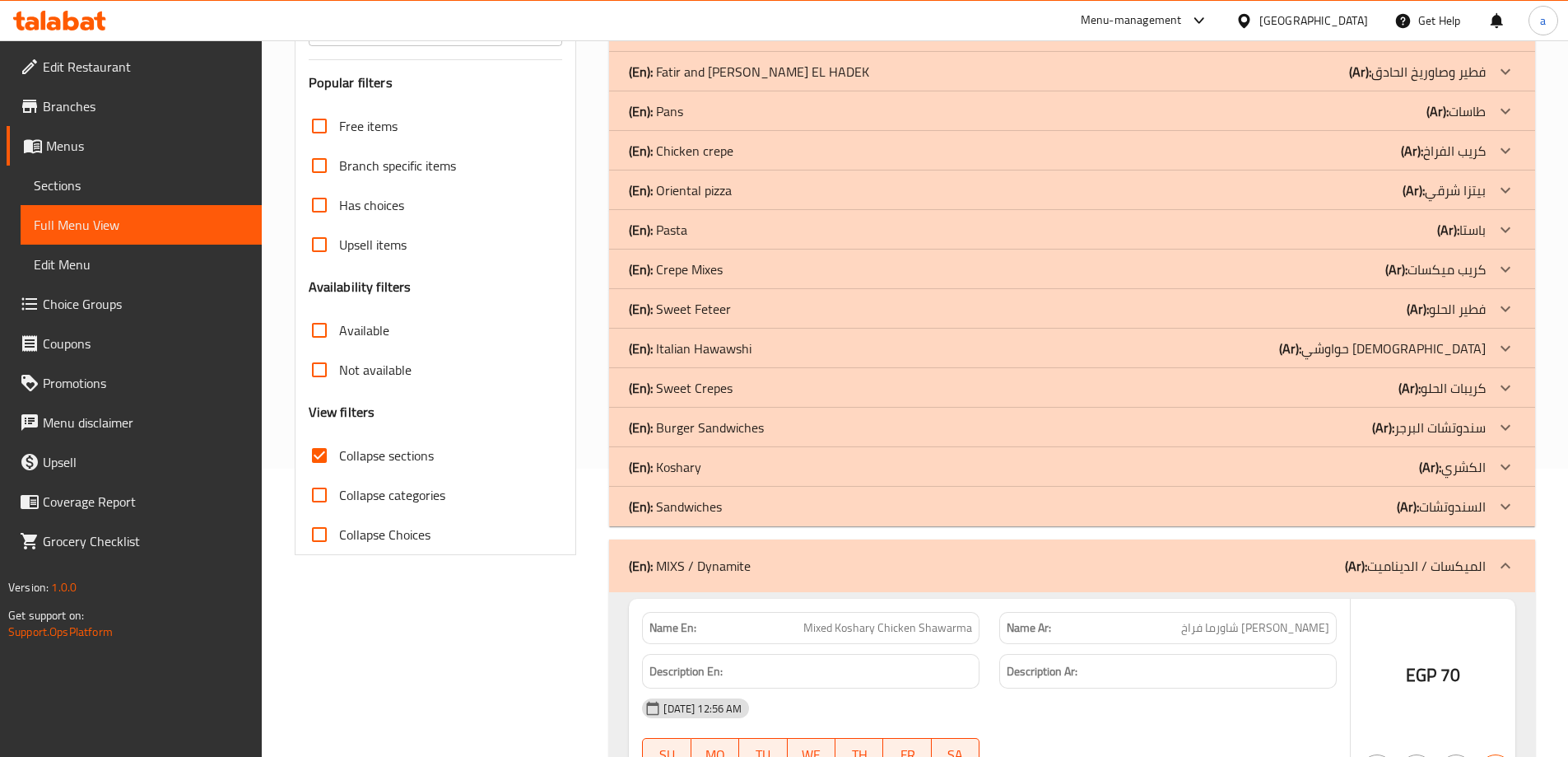
click at [1511, 467] on icon at bounding box center [1505, 467] width 20 height 20
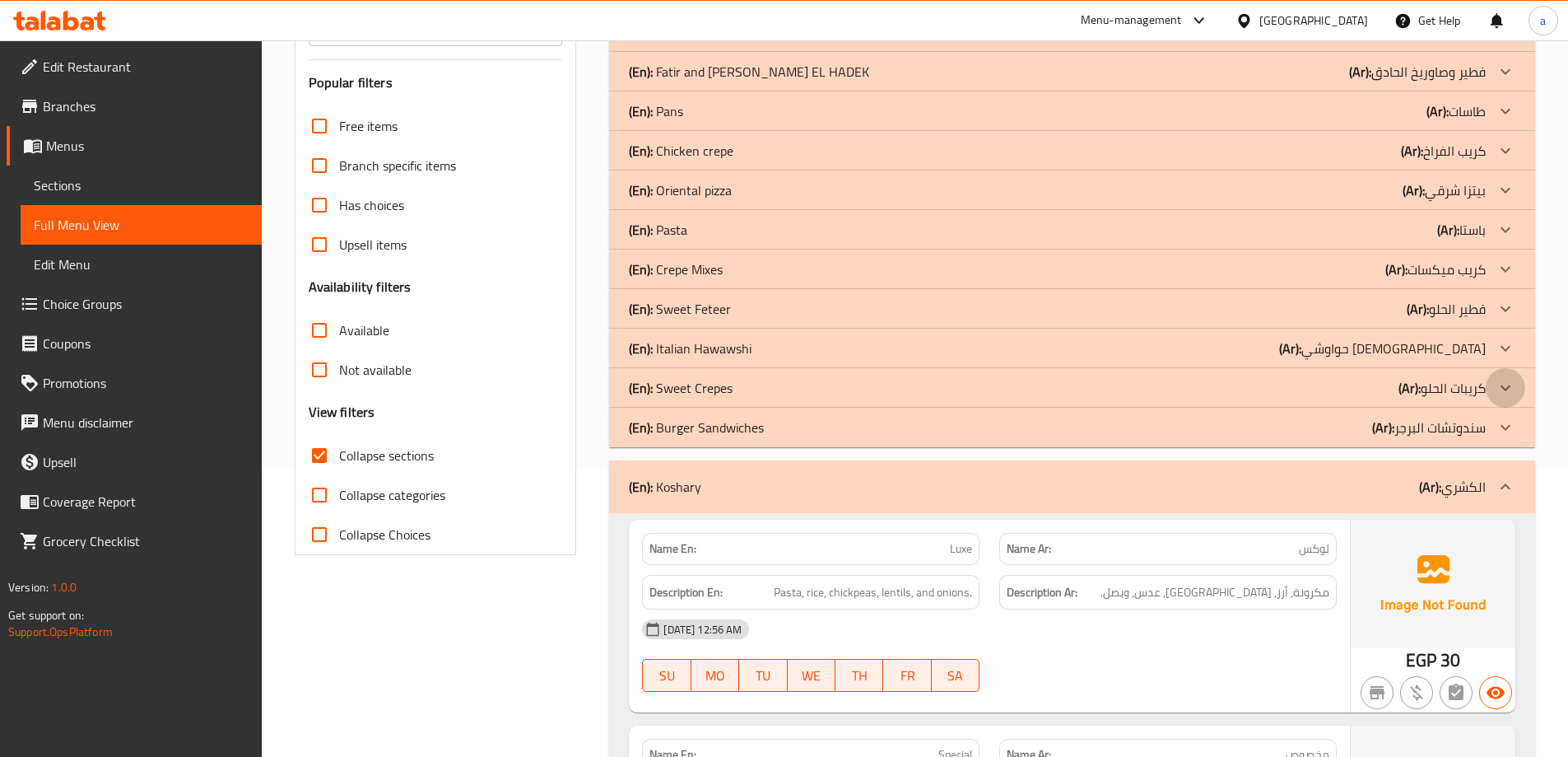
click at [1494, 391] on div at bounding box center [1505, 388] width 40 height 40
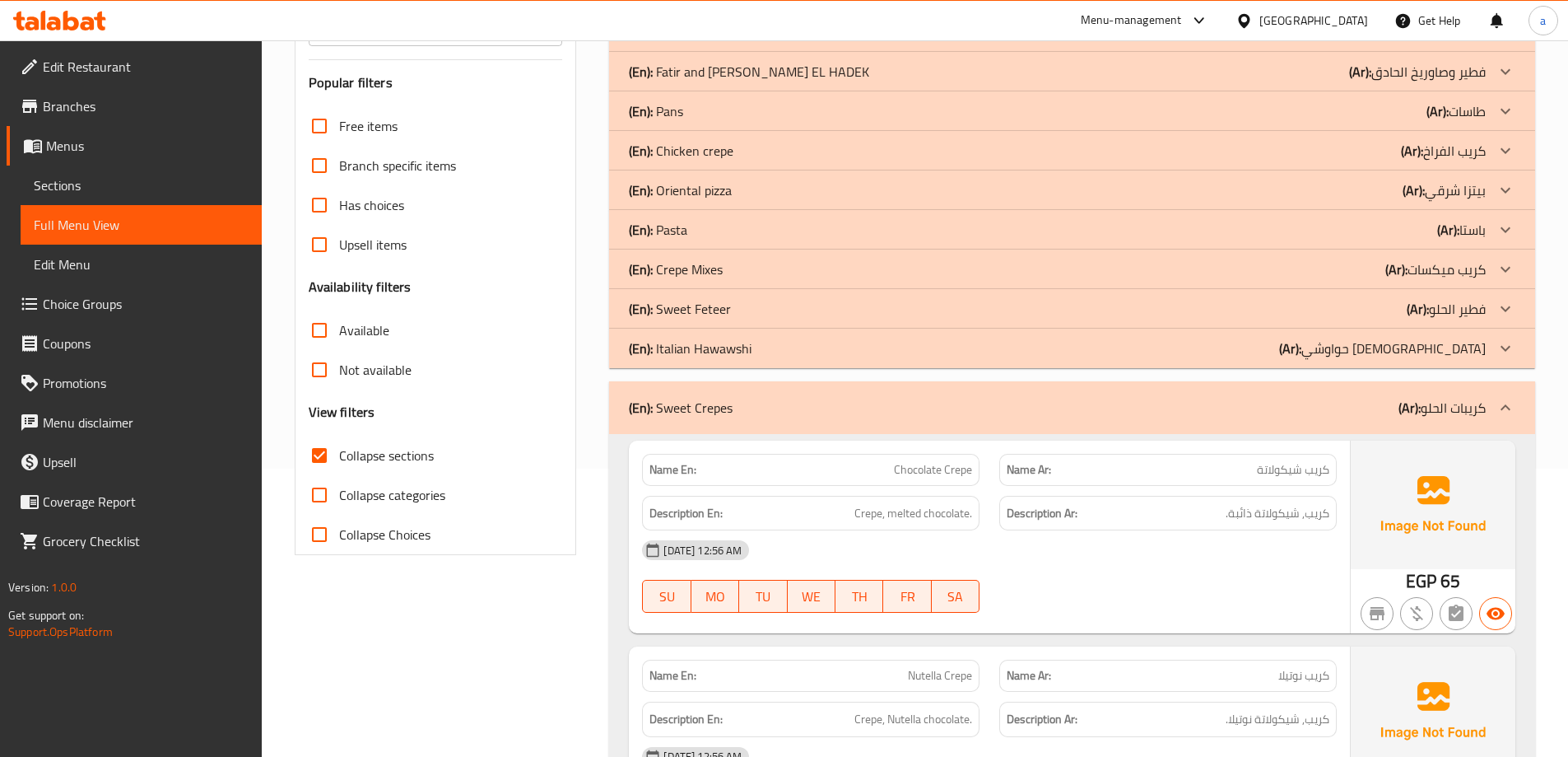
click at [1503, 276] on icon at bounding box center [1505, 269] width 20 height 20
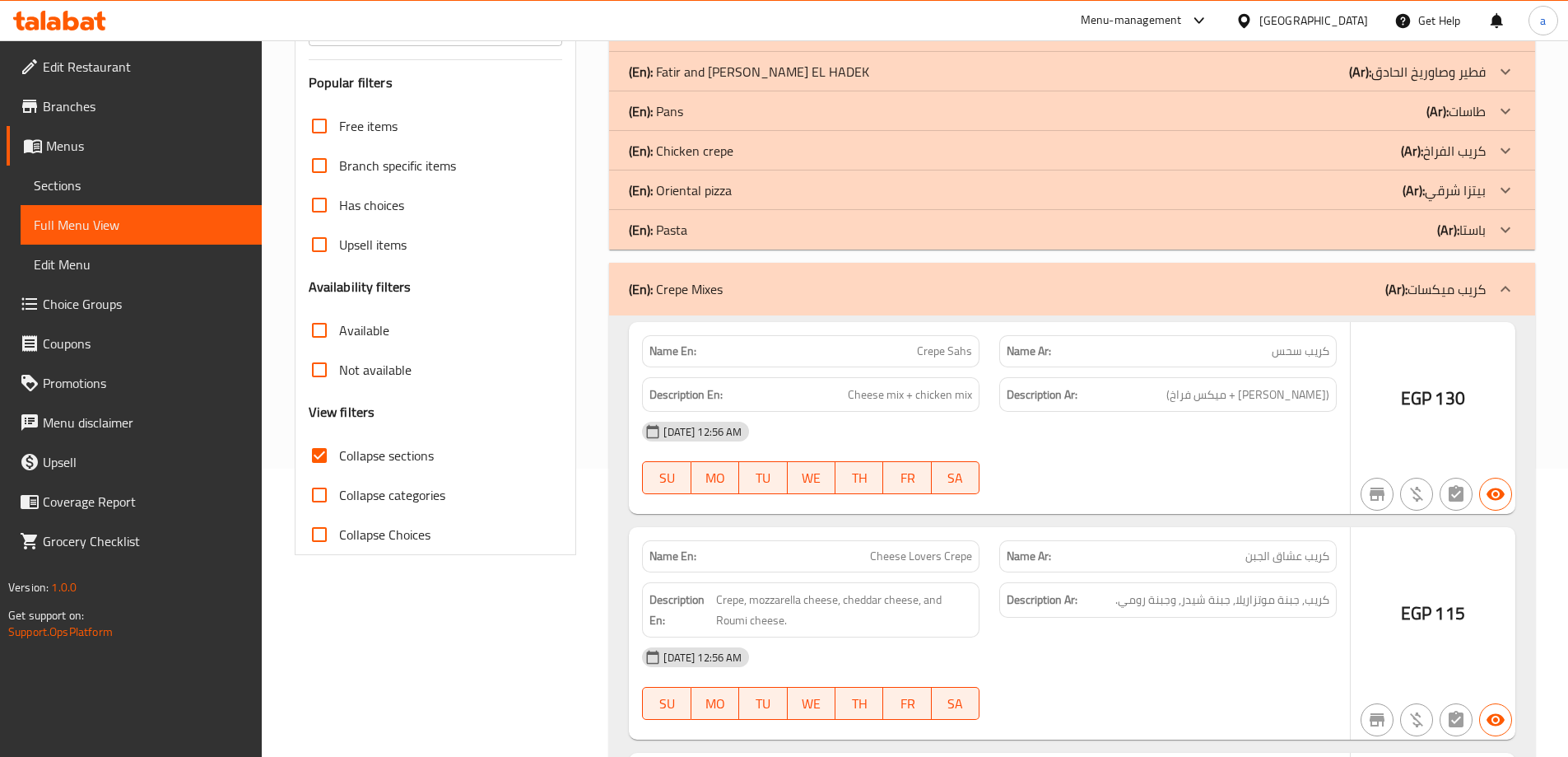
click at [1511, 141] on icon at bounding box center [1505, 150] width 20 height 20
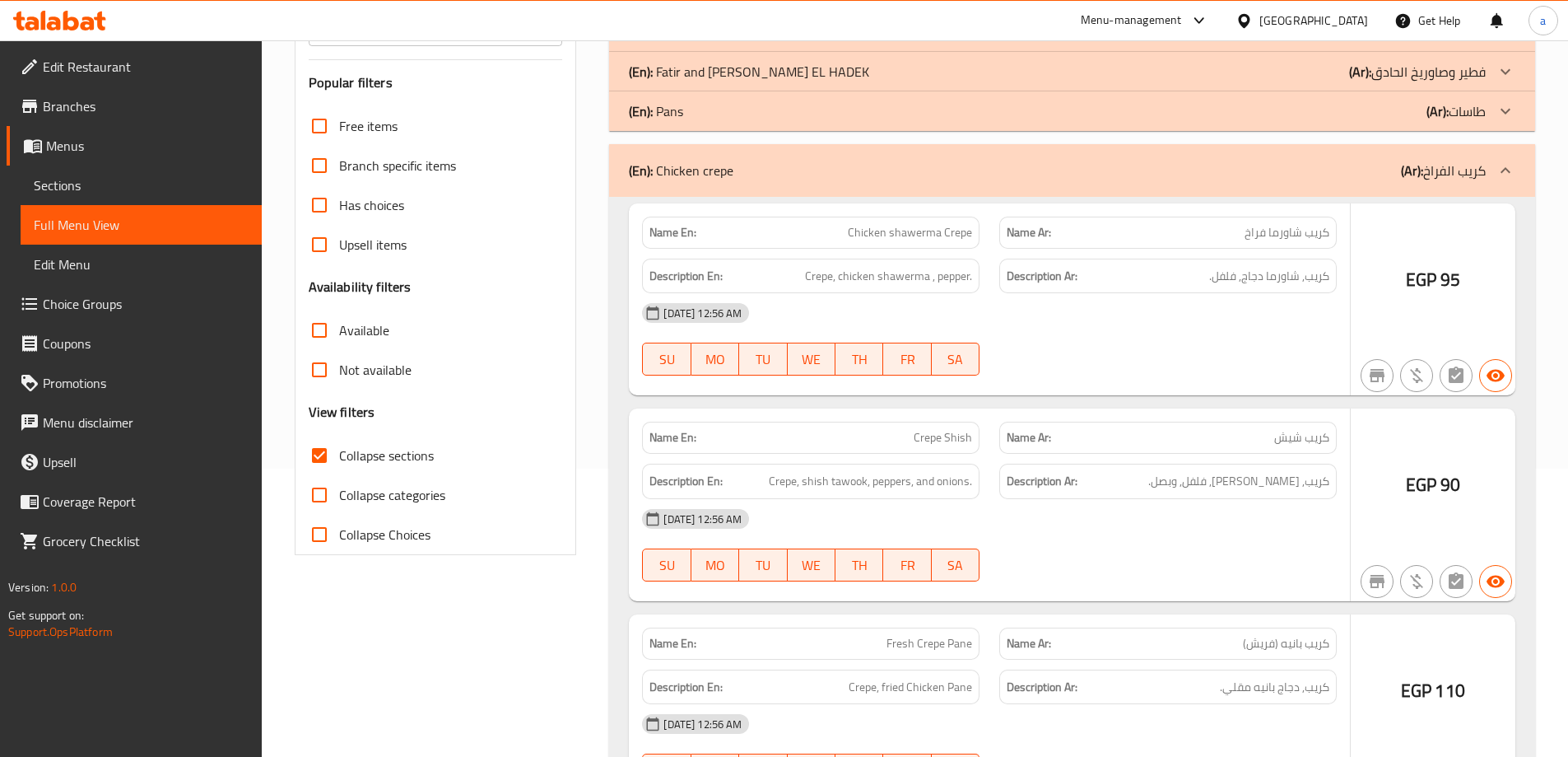
scroll to position [258, 0]
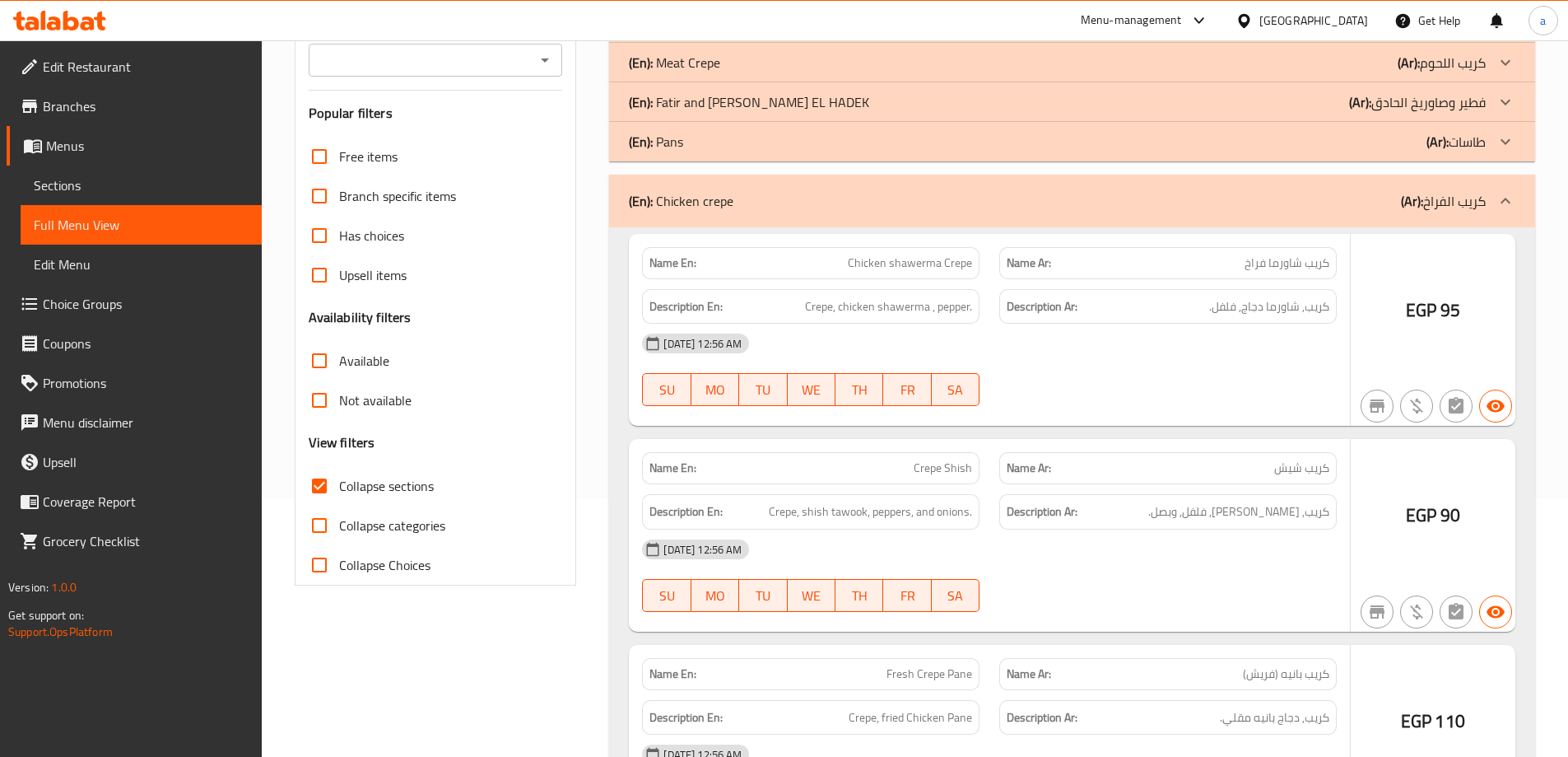
click at [1495, 73] on icon at bounding box center [1505, 63] width 20 height 20
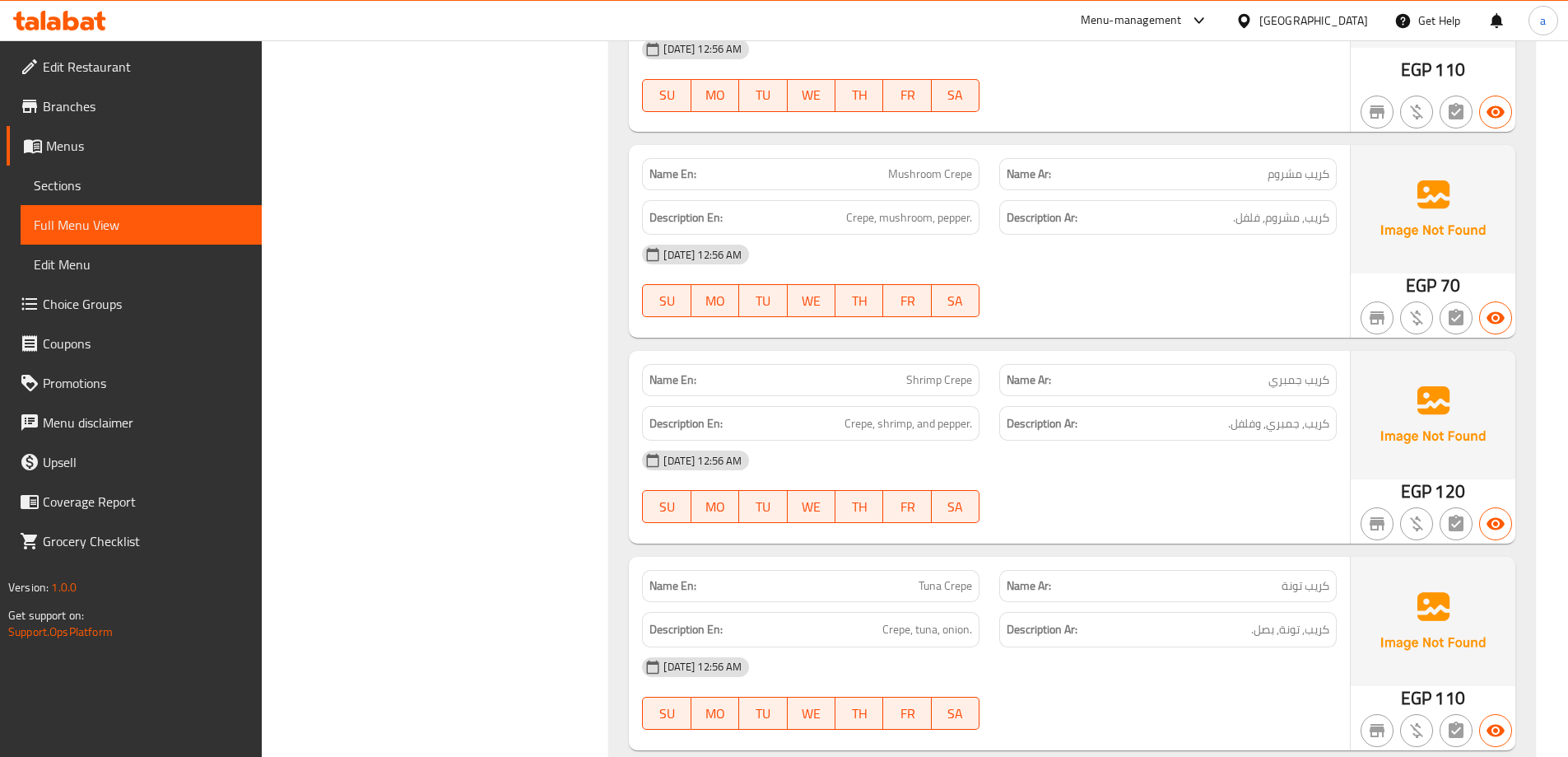
scroll to position [3089, 0]
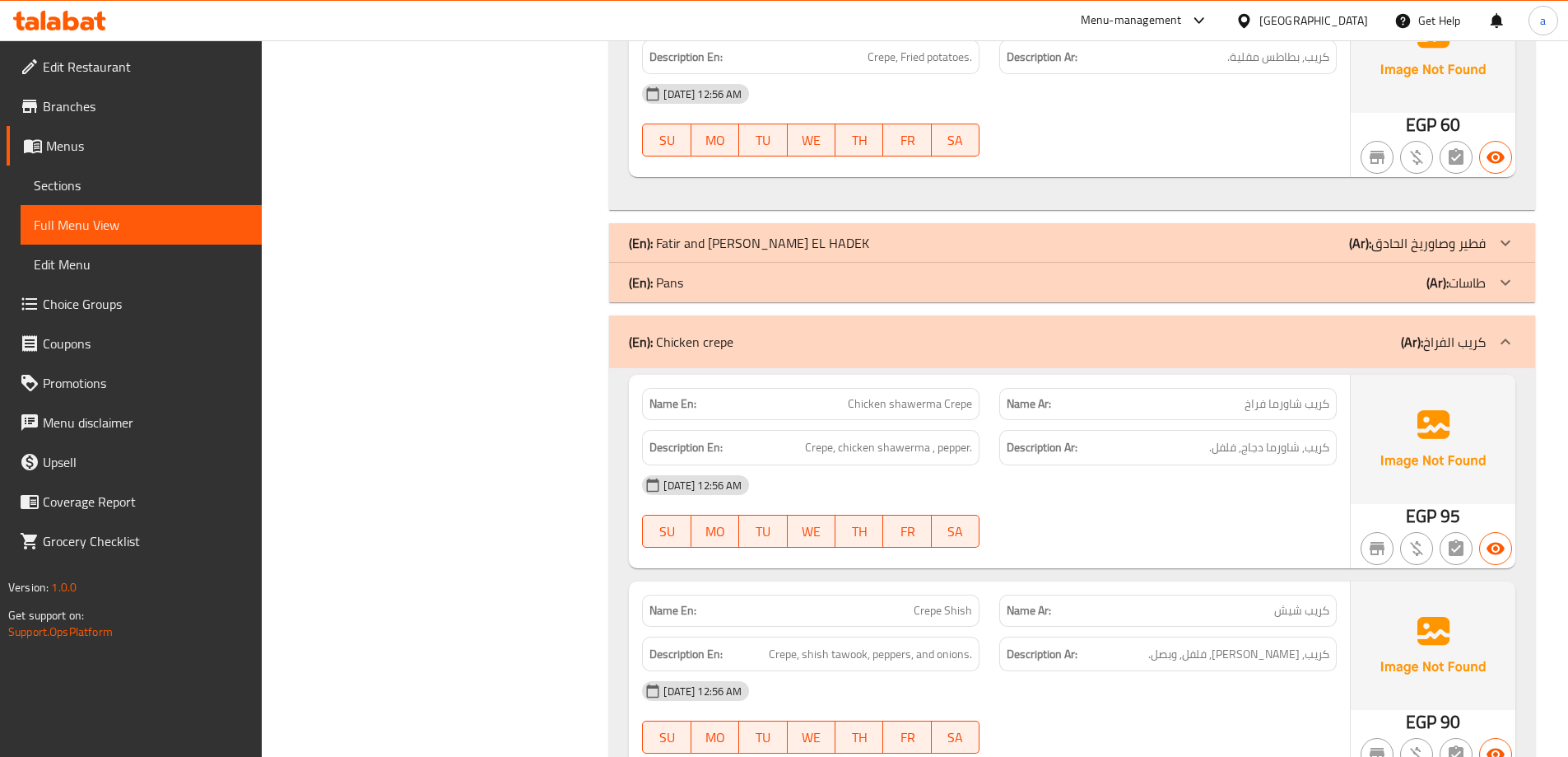
click at [149, 183] on span "Sections" at bounding box center [141, 185] width 215 height 20
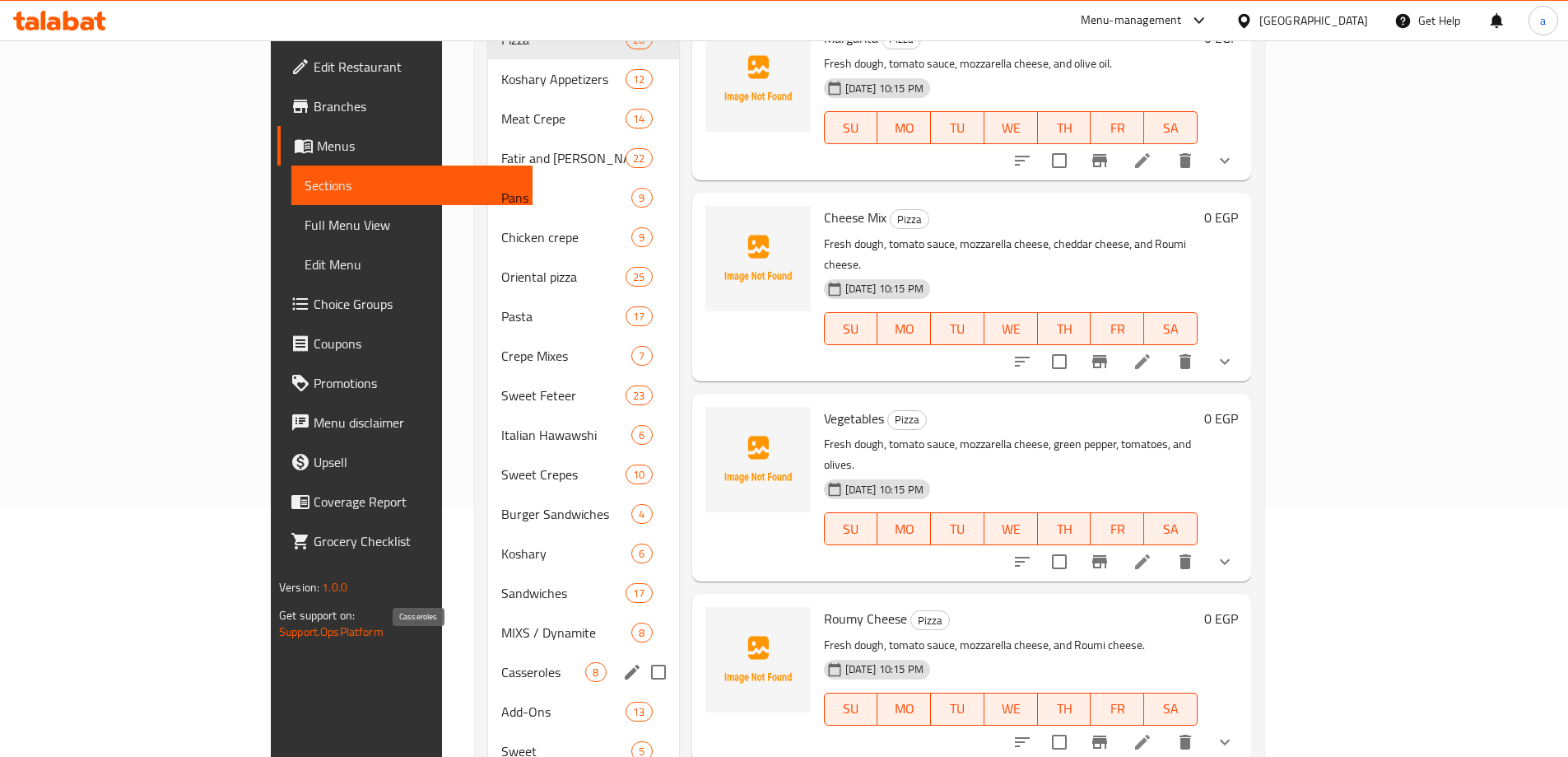
scroll to position [231, 0]
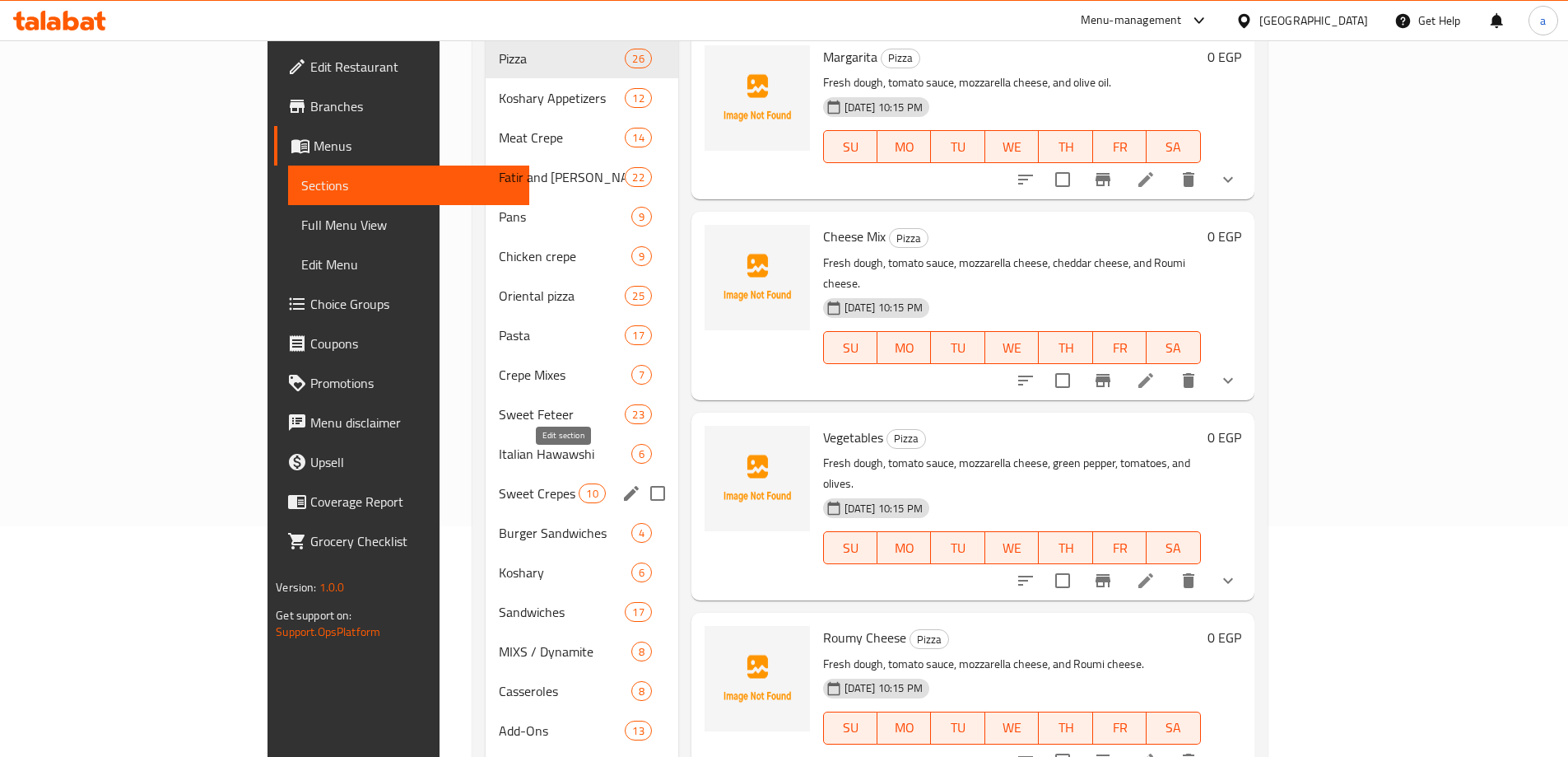
click at [624, 486] on icon "edit" at bounding box center [631, 493] width 15 height 15
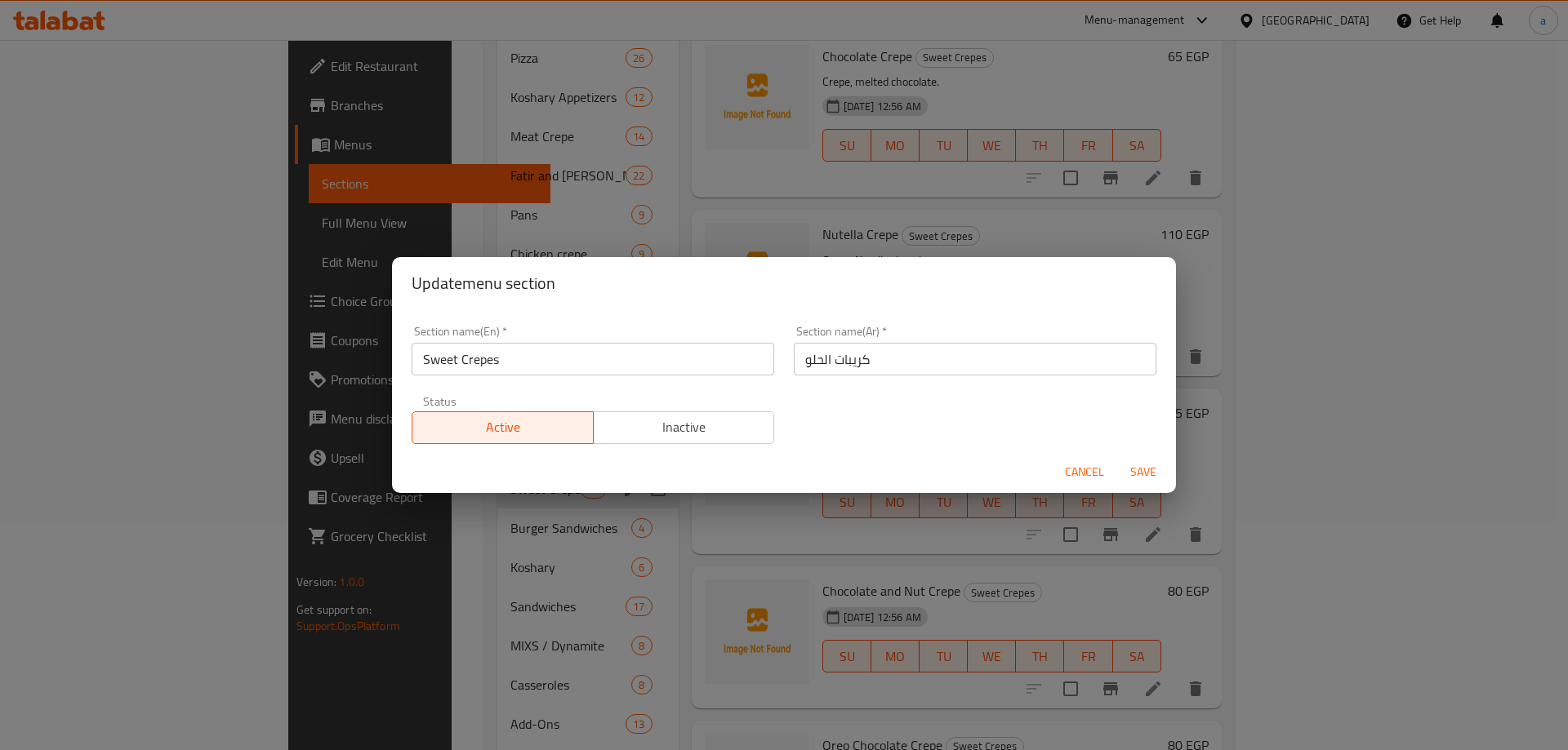
click at [1080, 470] on span "Cancel" at bounding box center [1084, 472] width 39 height 21
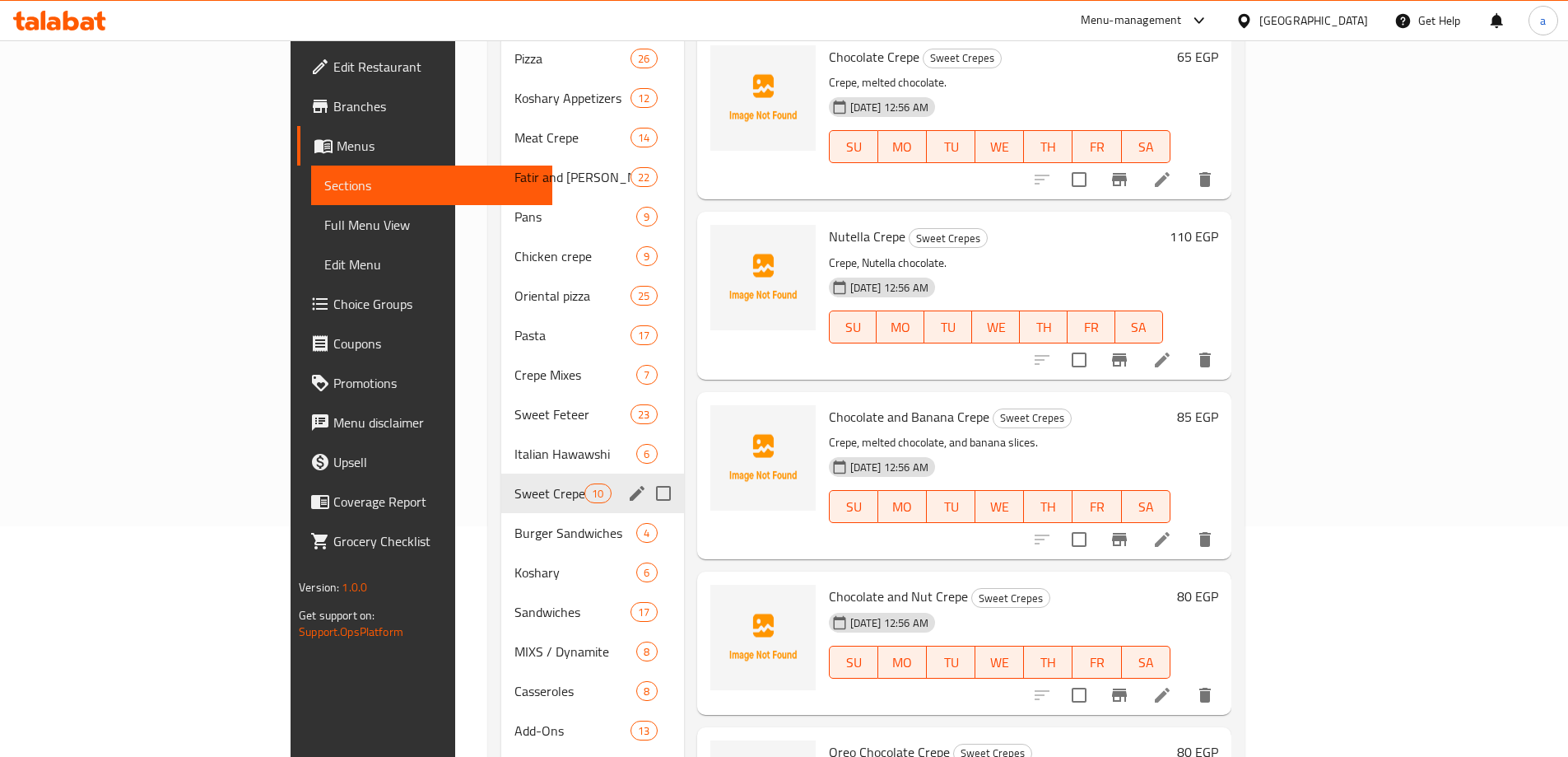
click at [312, 214] on link "Full Menu View" at bounding box center [432, 225] width 241 height 40
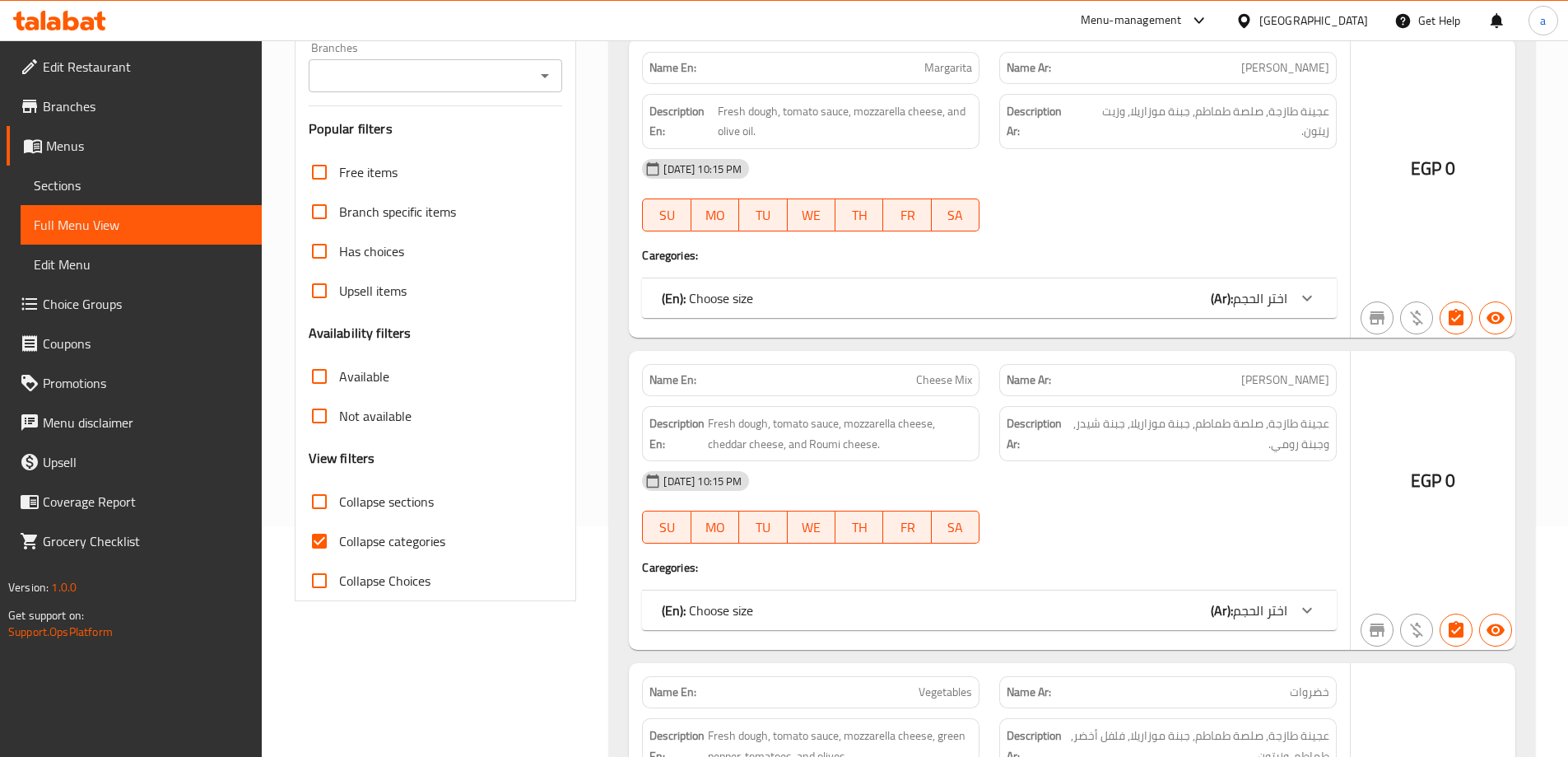
click at [122, 222] on span "Full Menu View" at bounding box center [141, 225] width 215 height 20
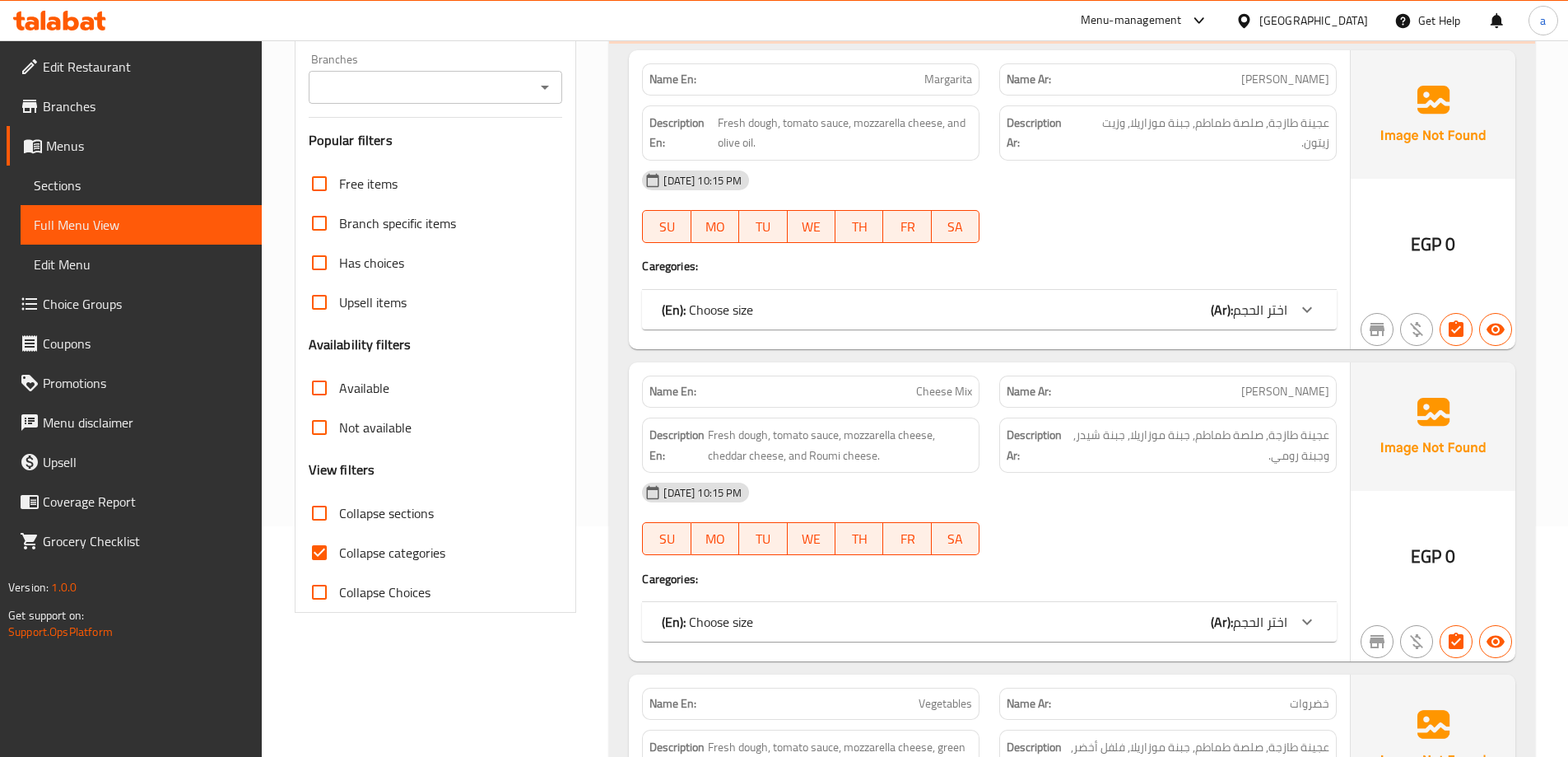
click at [318, 510] on input "Collapse sections" at bounding box center [320, 513] width 40 height 40
checkbox input "true"
click at [318, 539] on input "Collapse categories" at bounding box center [320, 553] width 40 height 40
checkbox input "false"
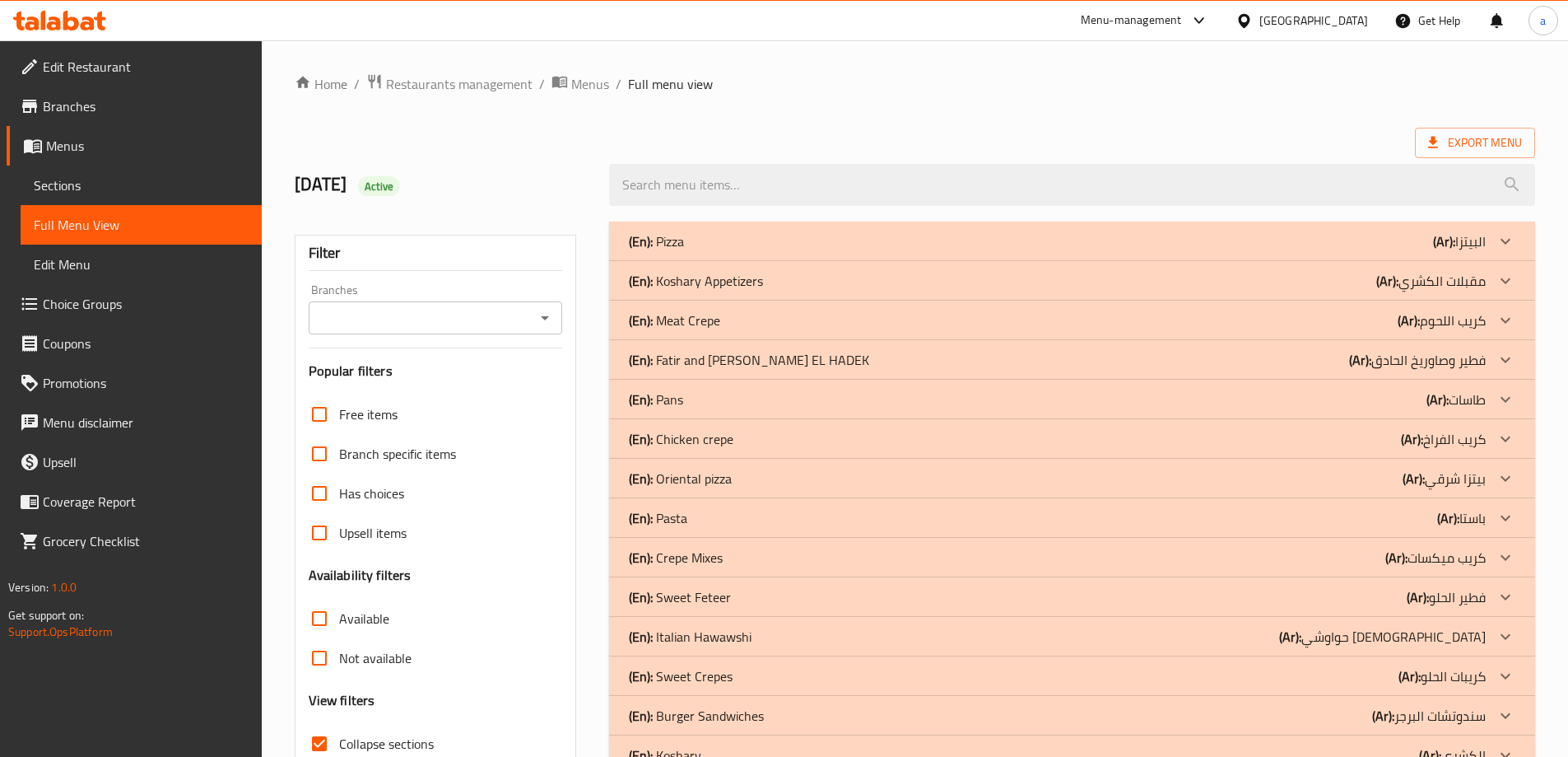
click at [1482, 311] on p "(Ar): كريب اللحوم" at bounding box center [1442, 321] width 88 height 20
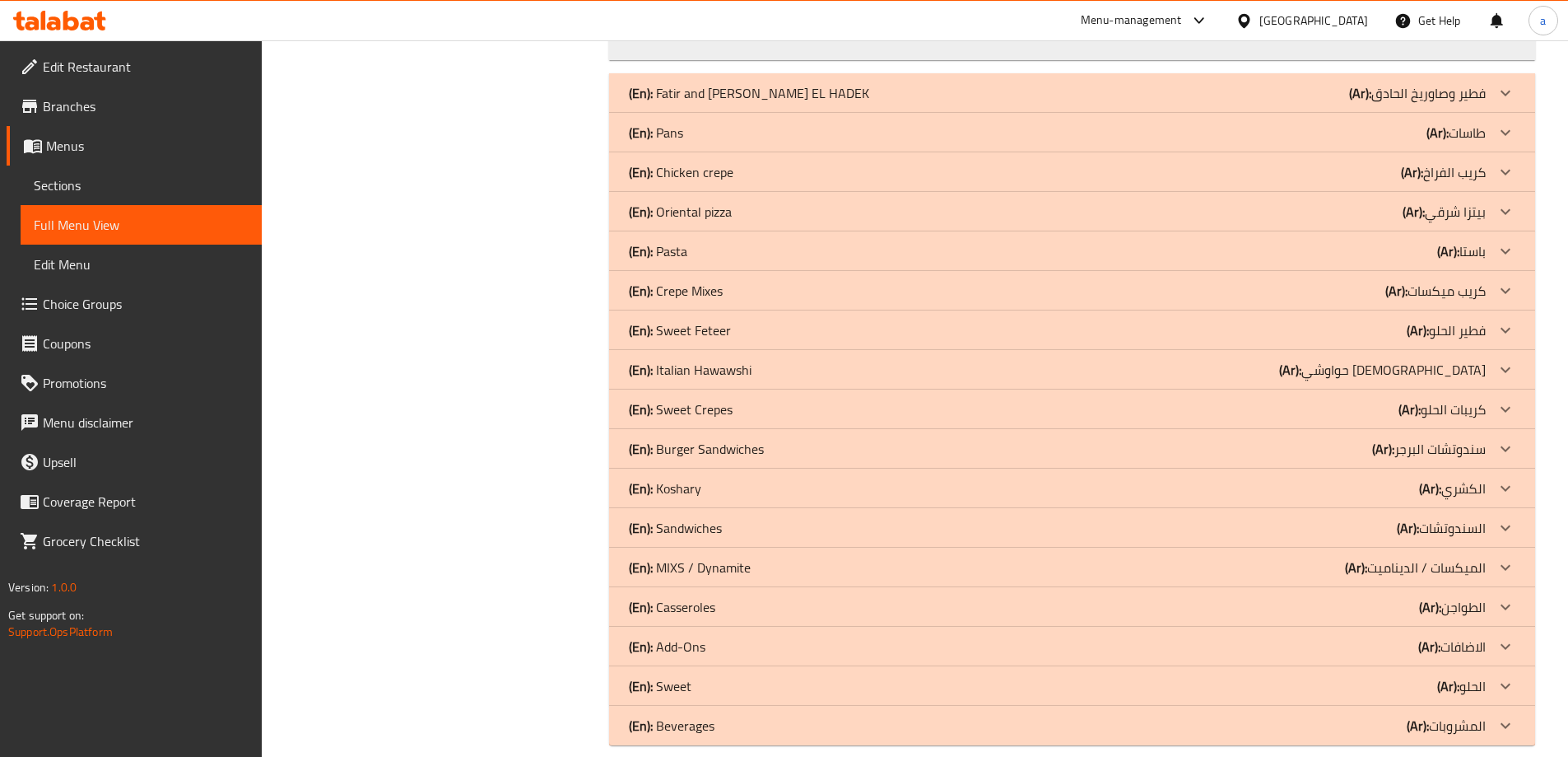
scroll to position [3241, 0]
click at [1504, 641] on icon at bounding box center [1505, 644] width 10 height 6
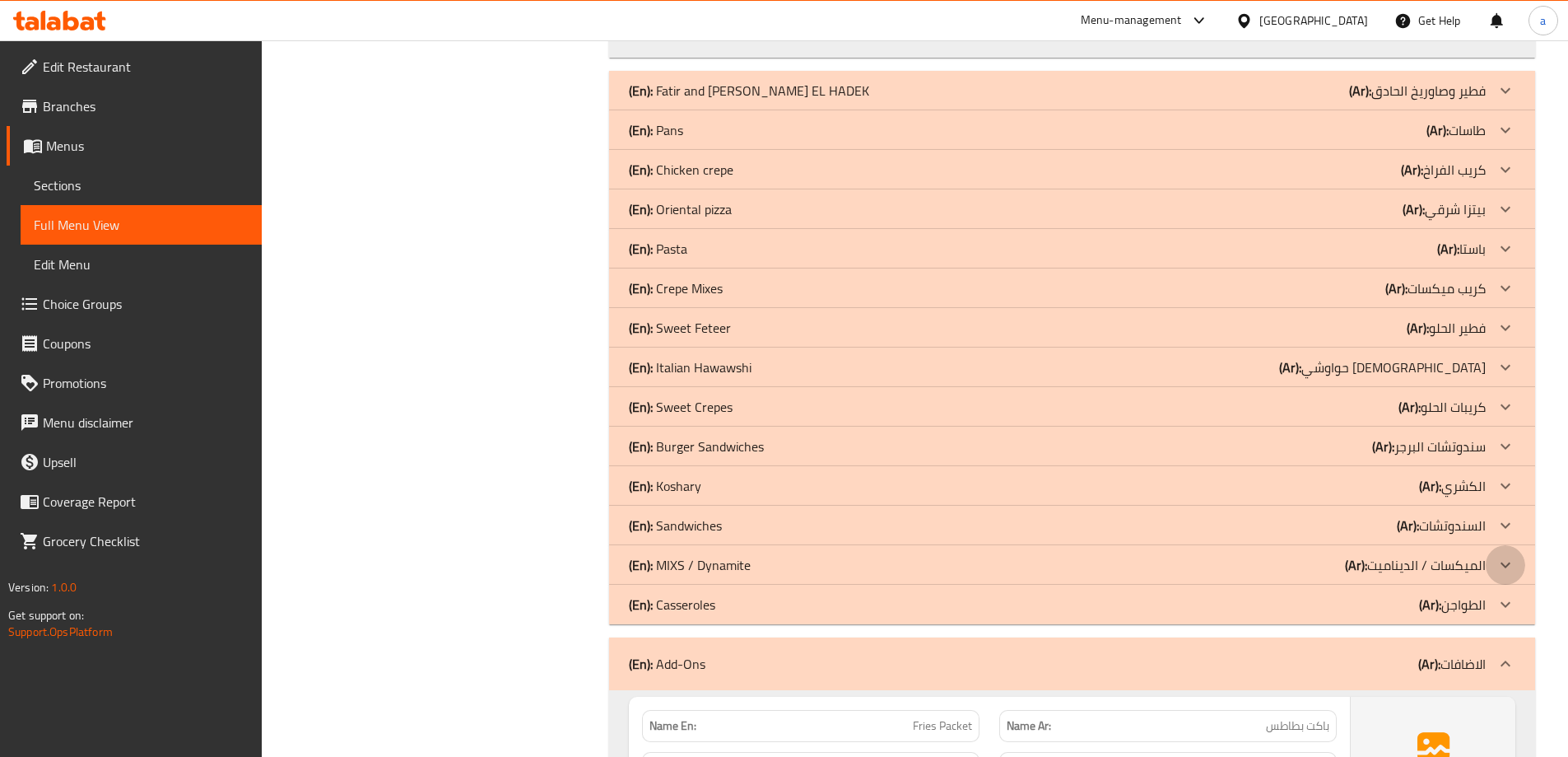
click at [1499, 555] on icon at bounding box center [1505, 565] width 20 height 20
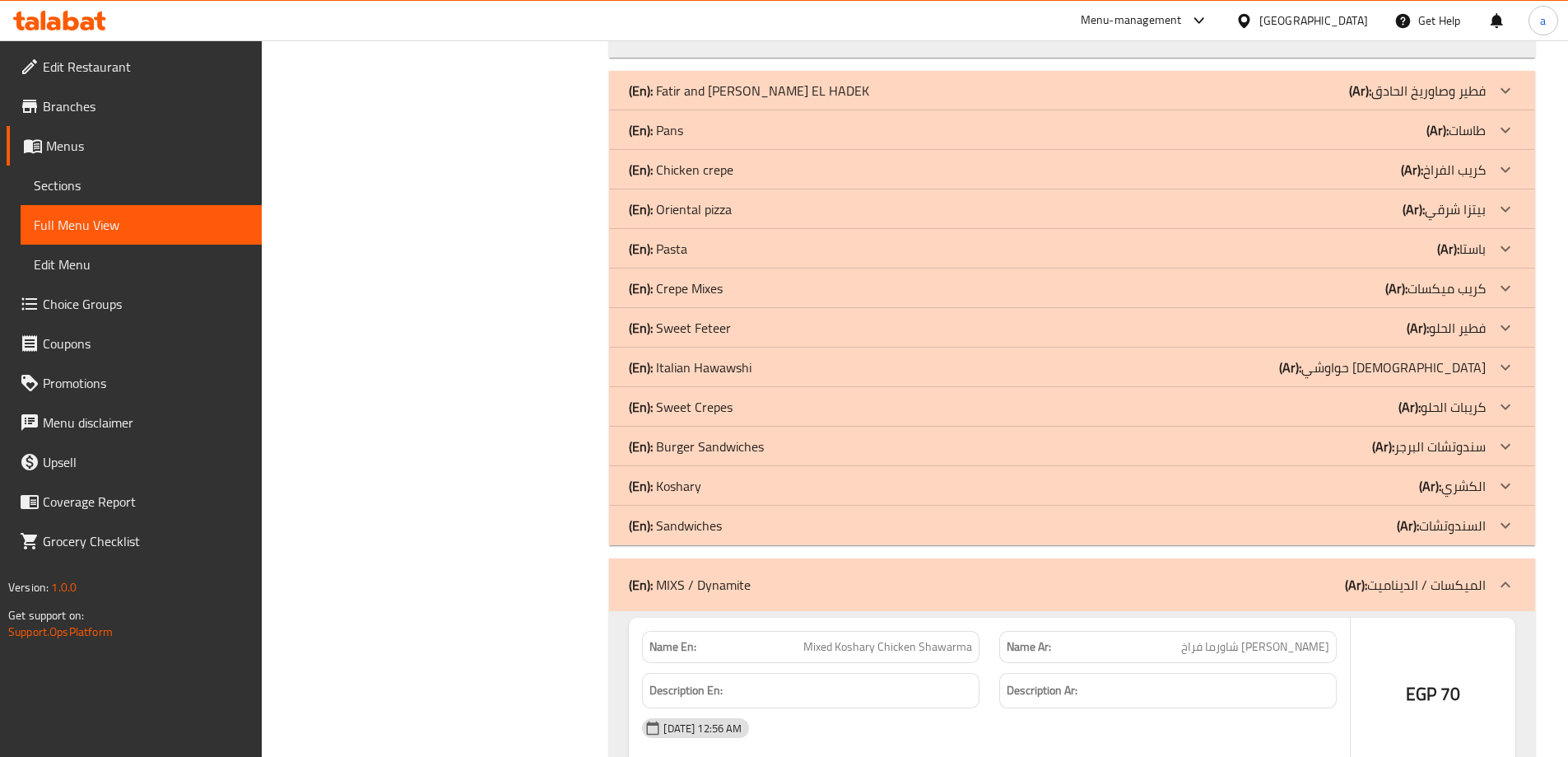
click at [1500, 476] on icon at bounding box center [1505, 486] width 20 height 20
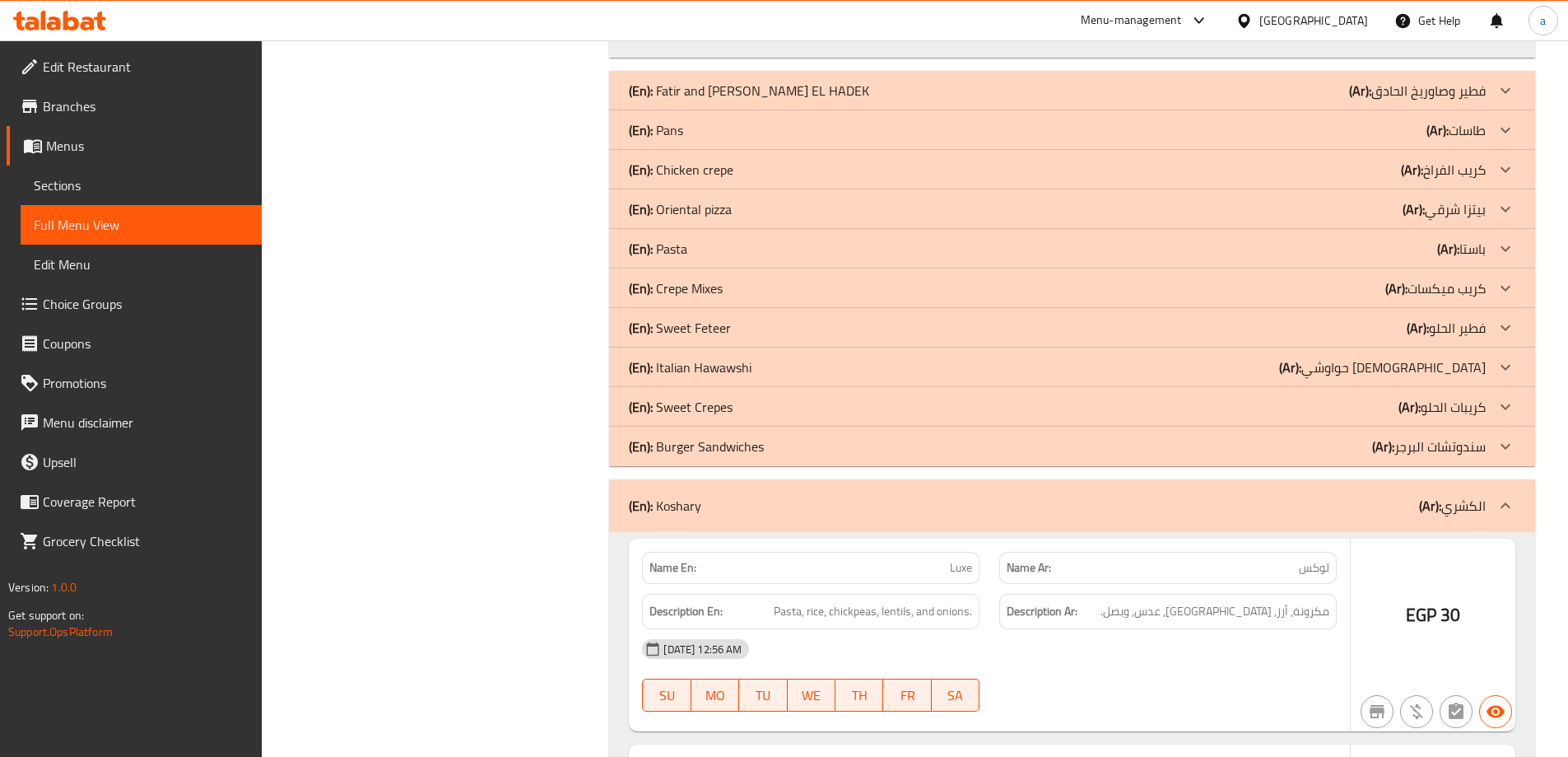
click at [1486, 389] on div at bounding box center [1505, 407] width 40 height 40
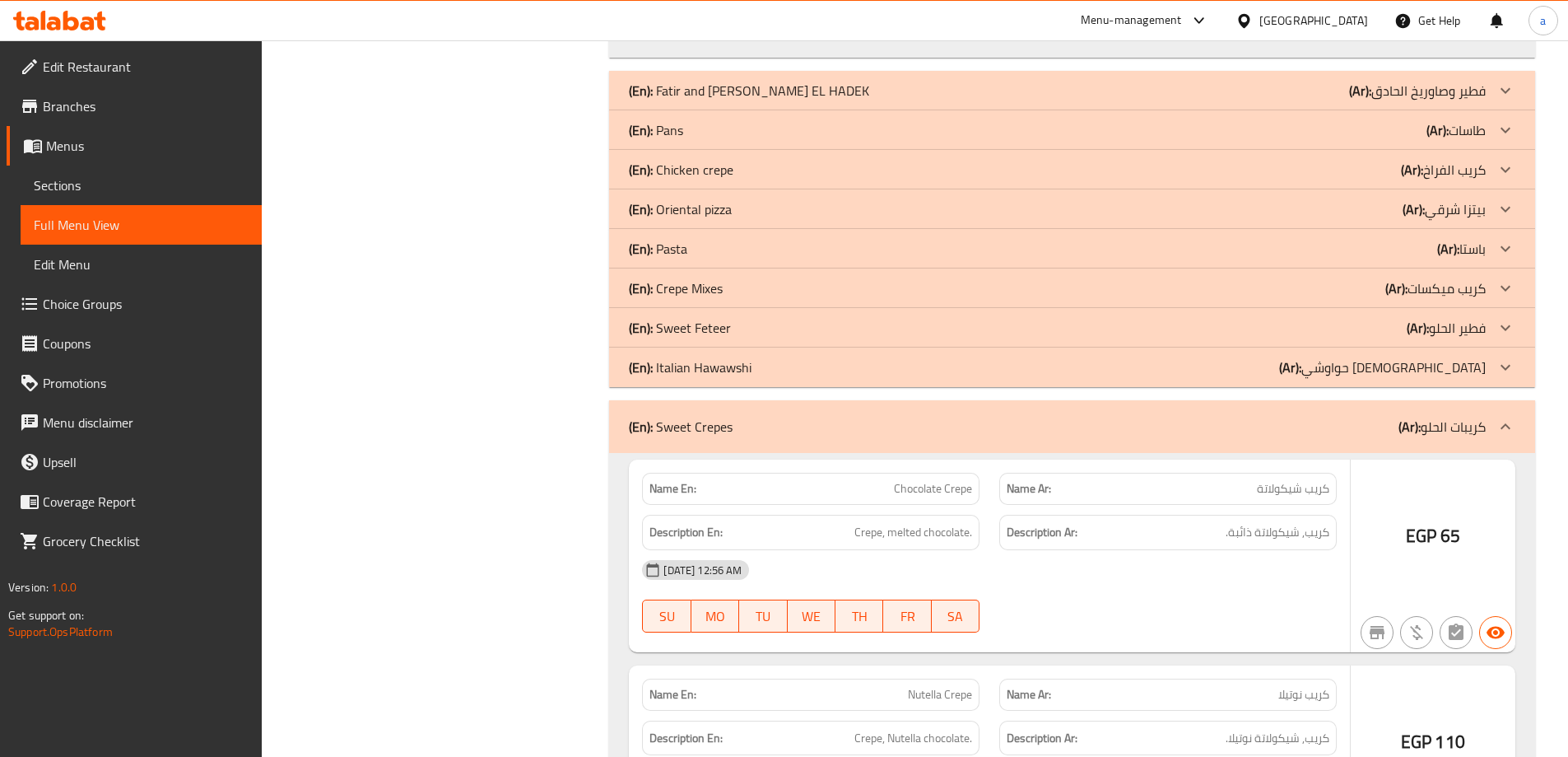
click at [1494, 269] on div at bounding box center [1505, 289] width 40 height 40
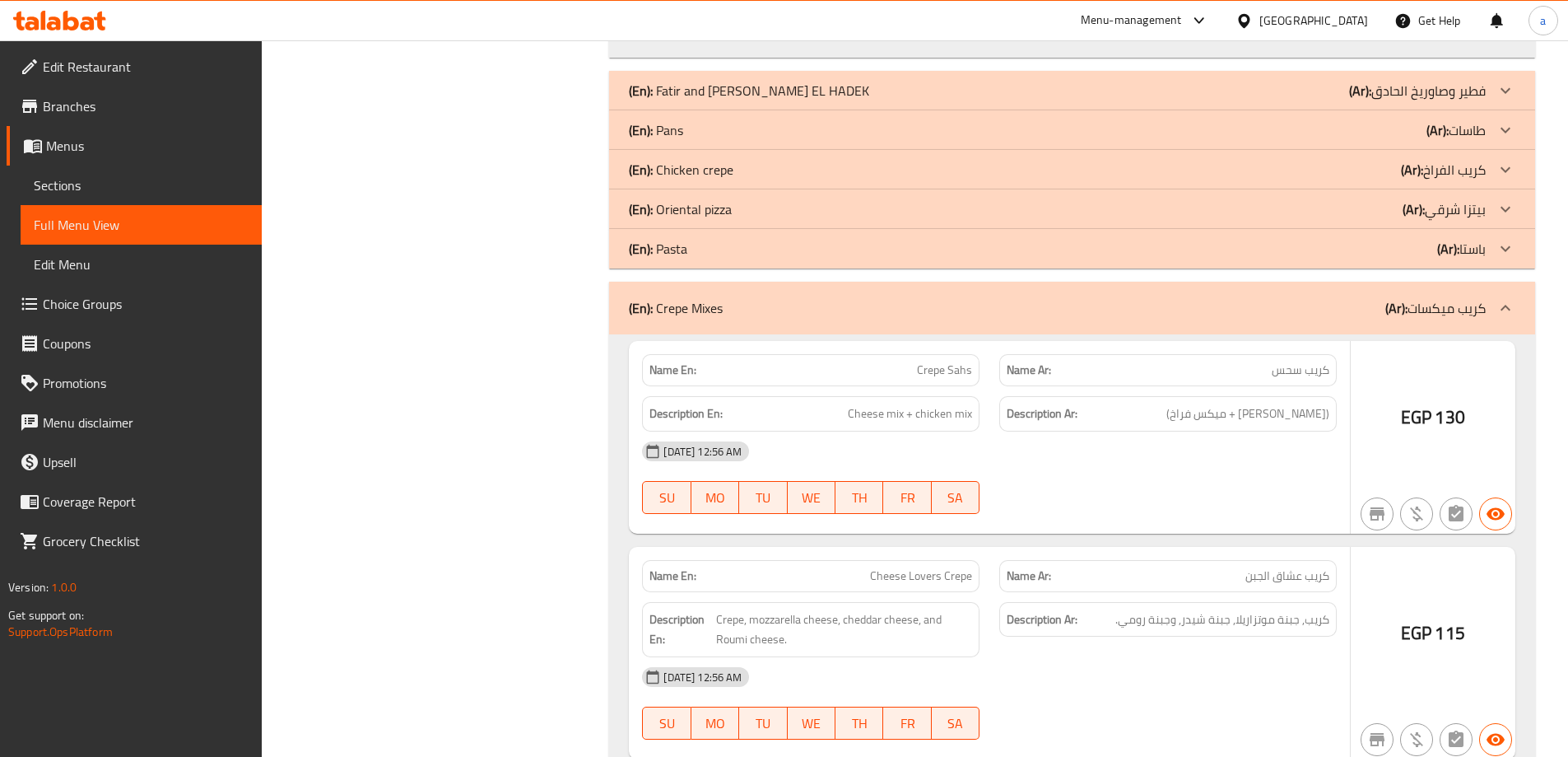
click at [1495, 159] on icon at bounding box center [1505, 169] width 20 height 20
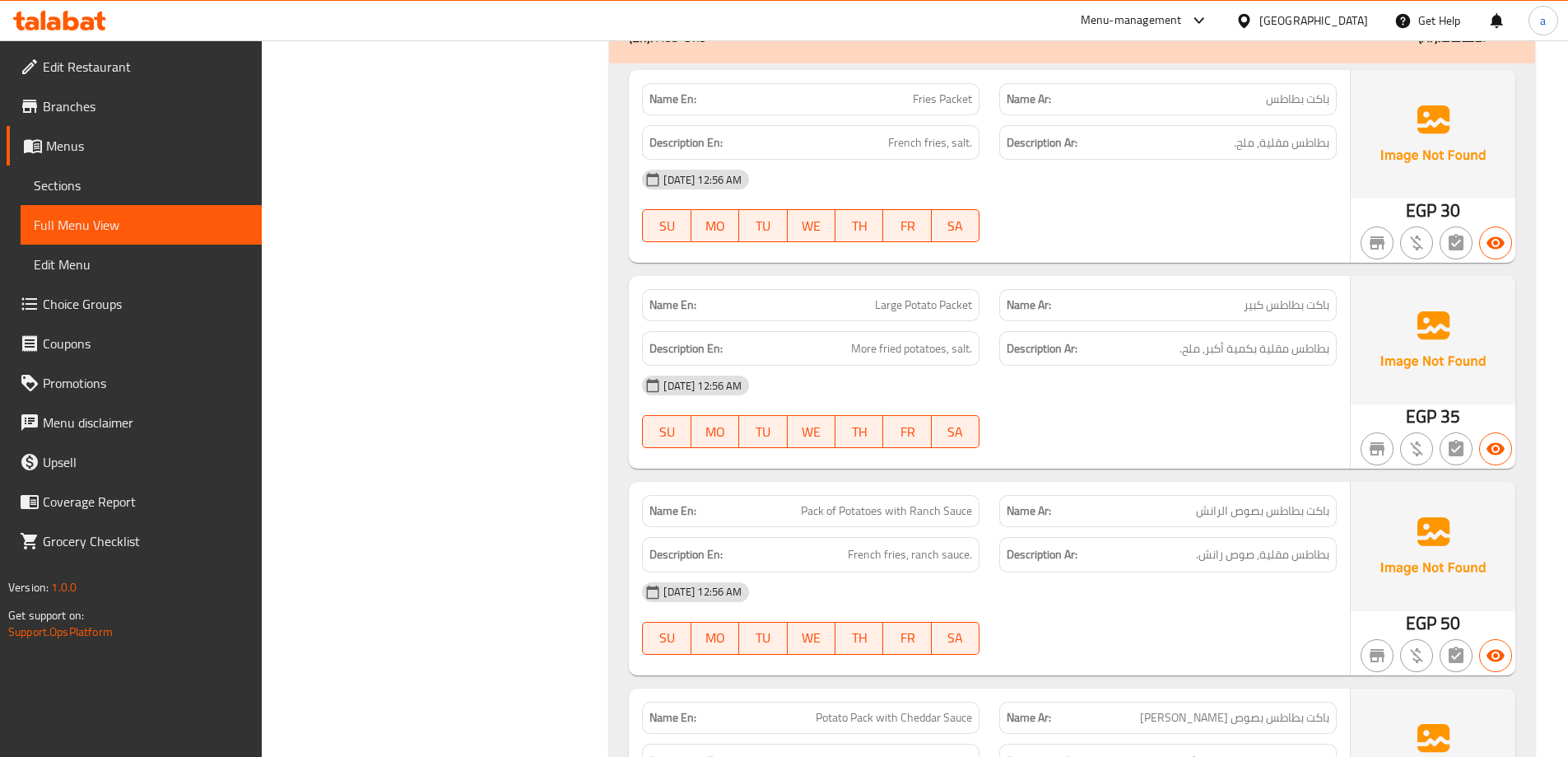
scroll to position [12024, 0]
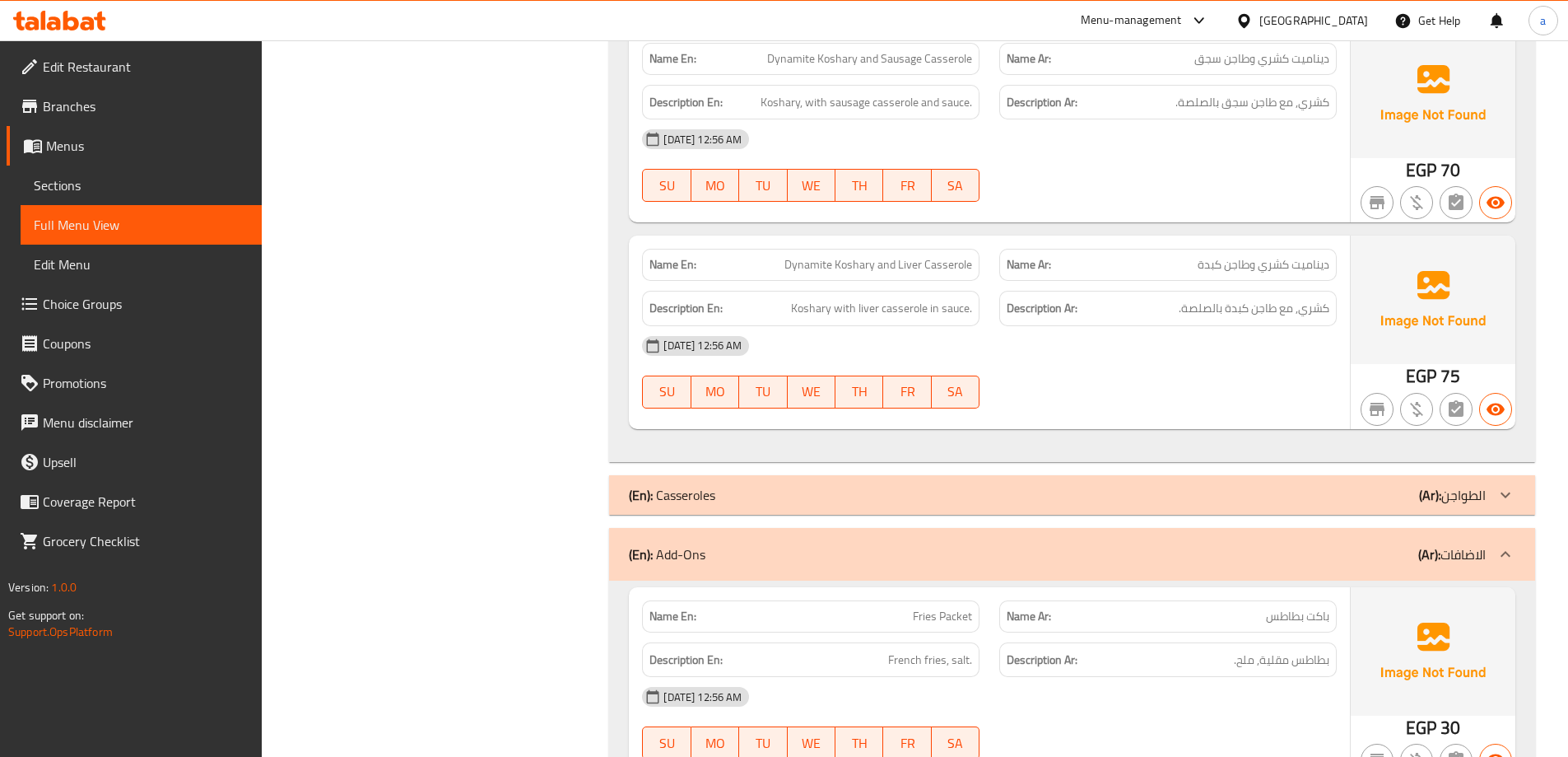
click at [1486, 478] on div at bounding box center [1505, 495] width 40 height 40
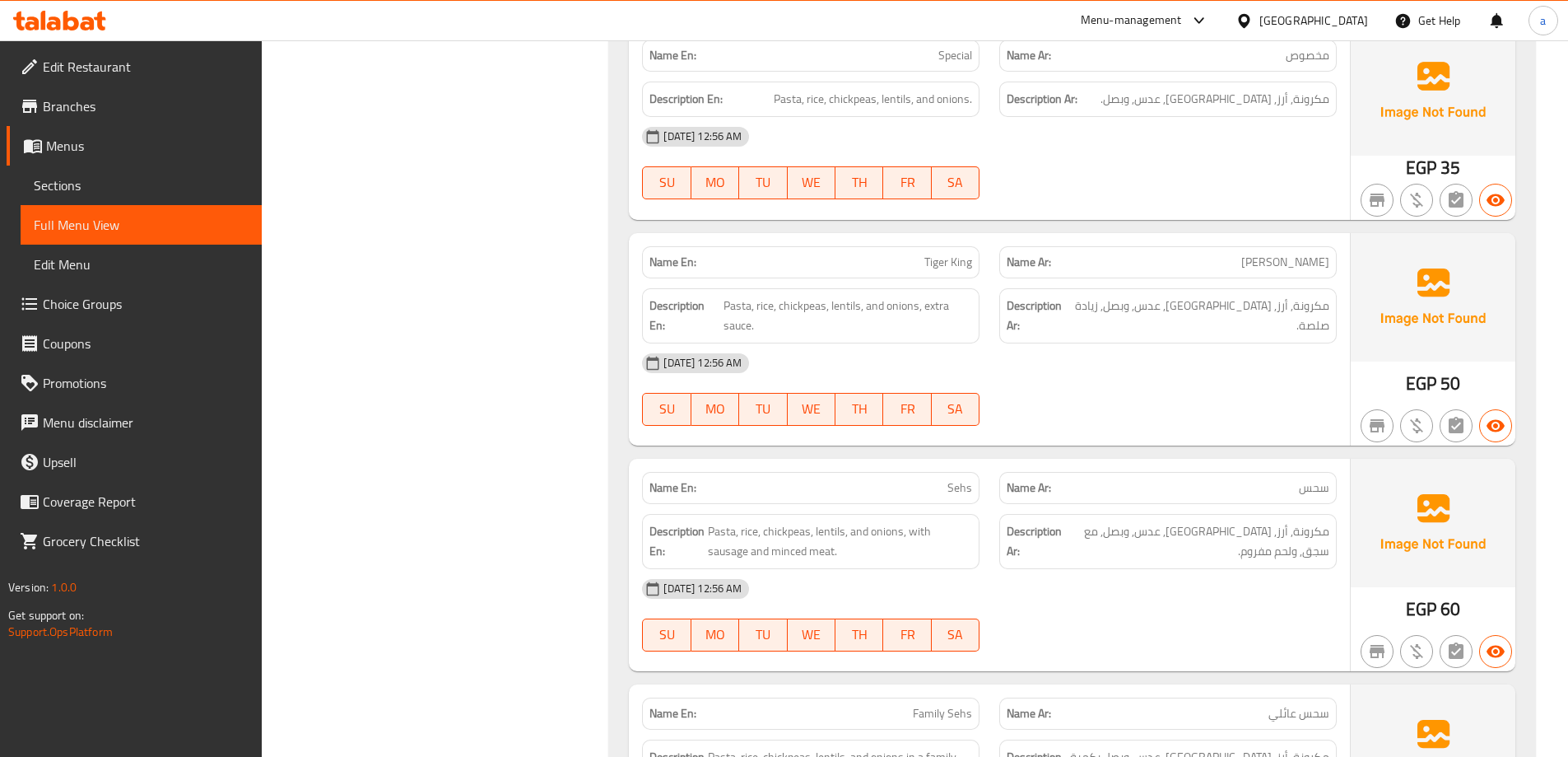
scroll to position [0, 0]
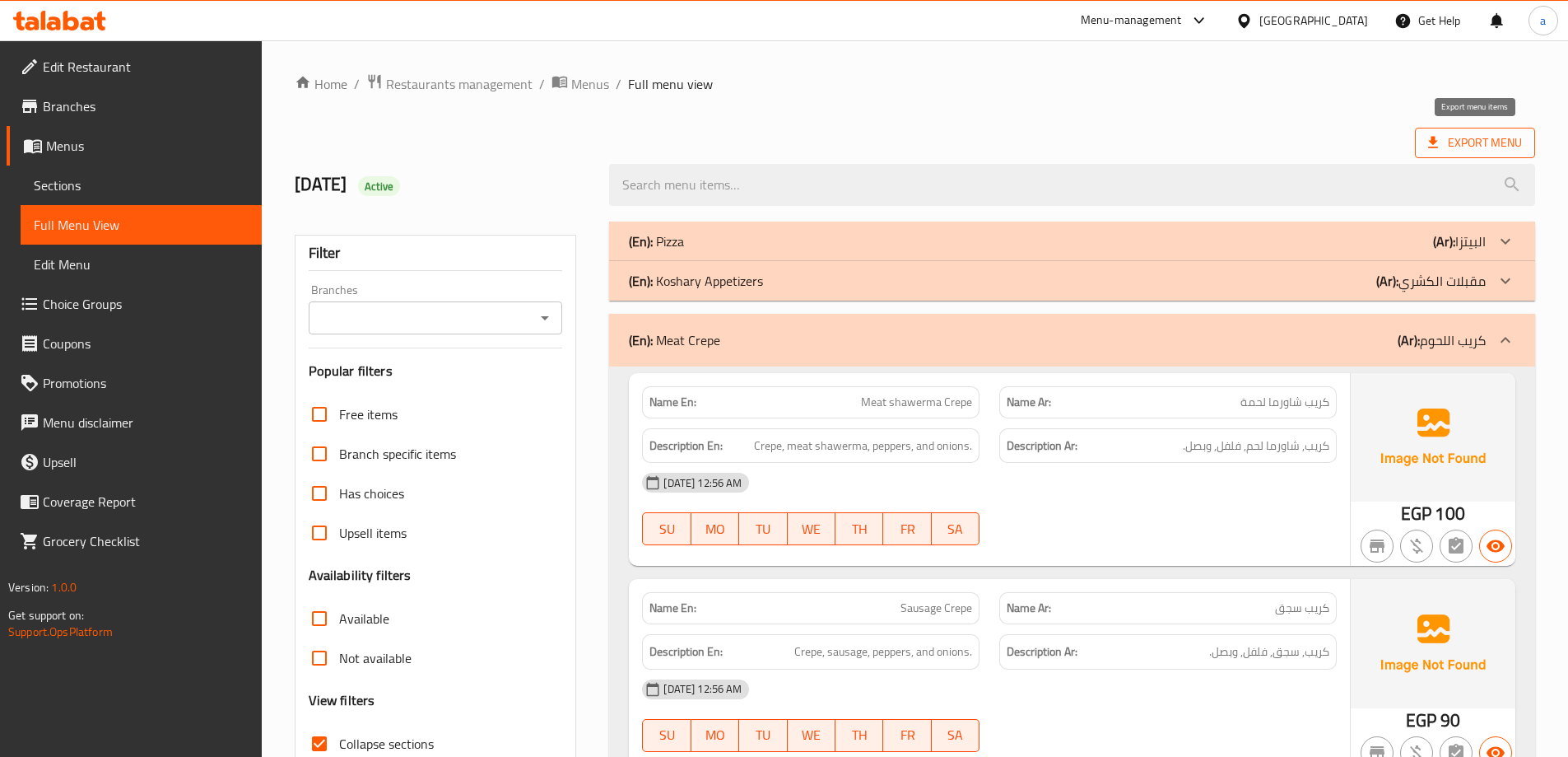
click at [1475, 140] on span "Export Menu" at bounding box center [1475, 142] width 94 height 21
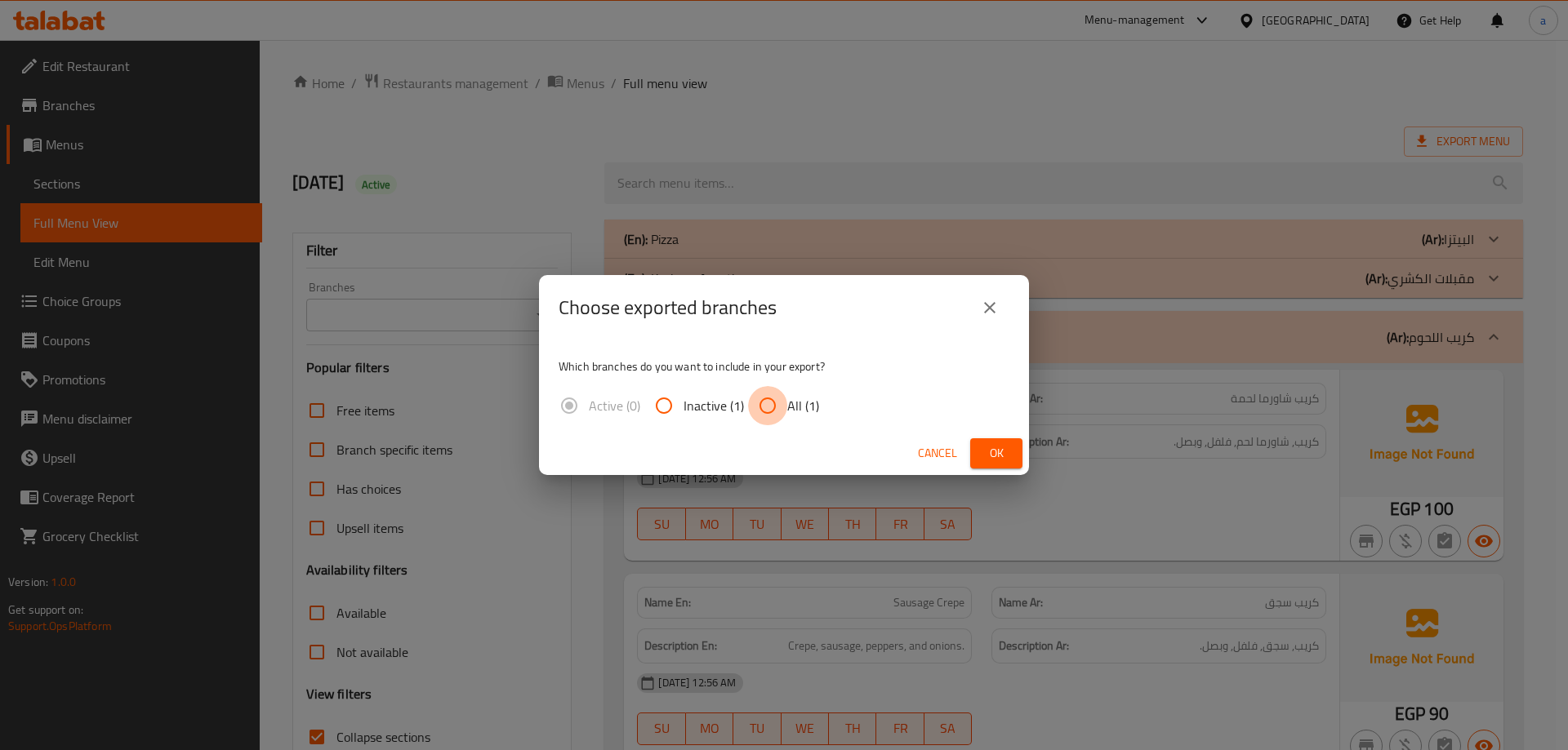
click at [759, 410] on input "All (1)" at bounding box center [767, 406] width 39 height 39
radio input "true"
click at [997, 450] on span "Ok" at bounding box center [996, 453] width 26 height 21
